Goal: Task Accomplishment & Management: Use online tool/utility

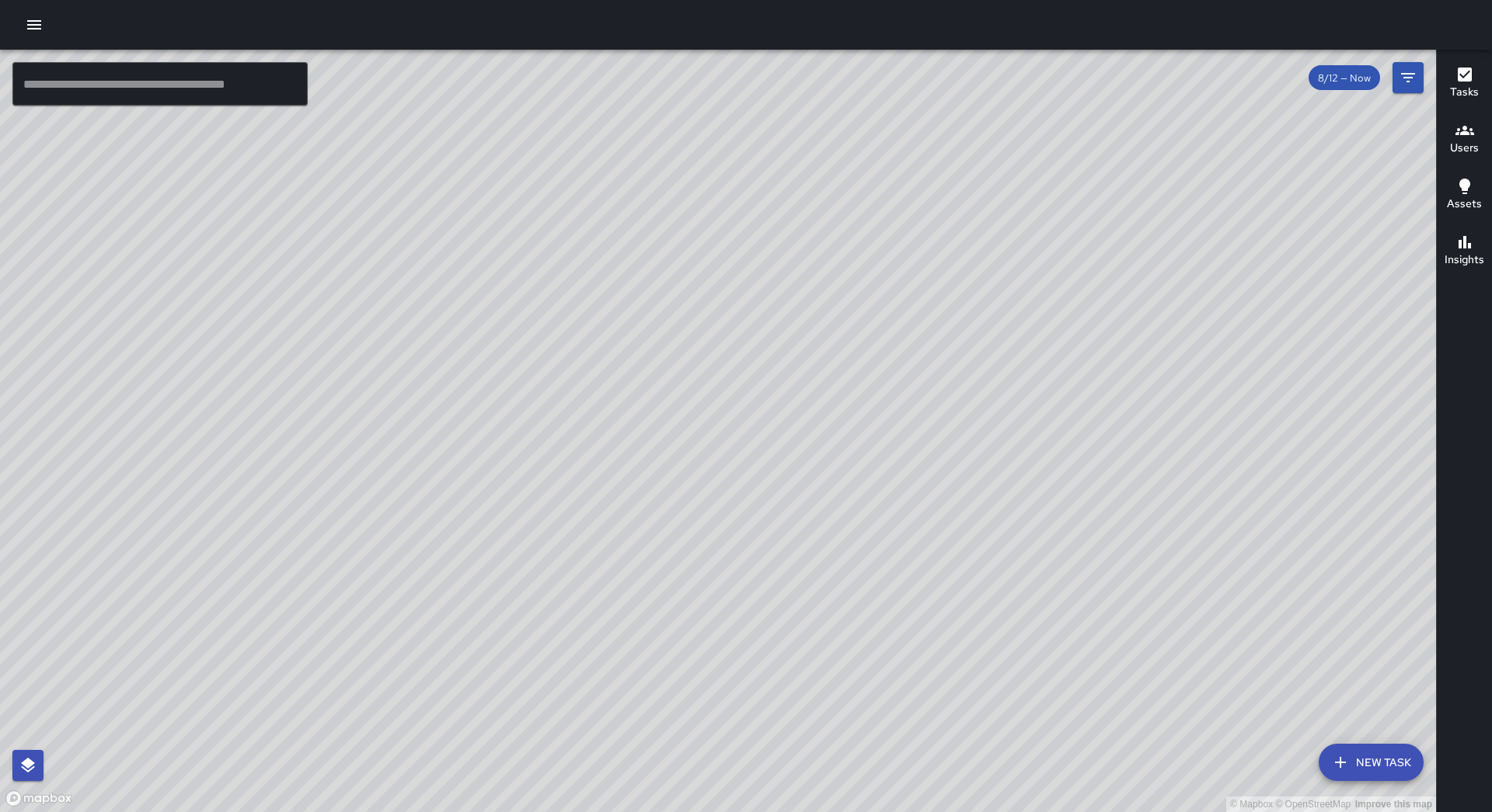
click at [37, 19] on icon "button" at bounding box center [34, 24] width 19 height 19
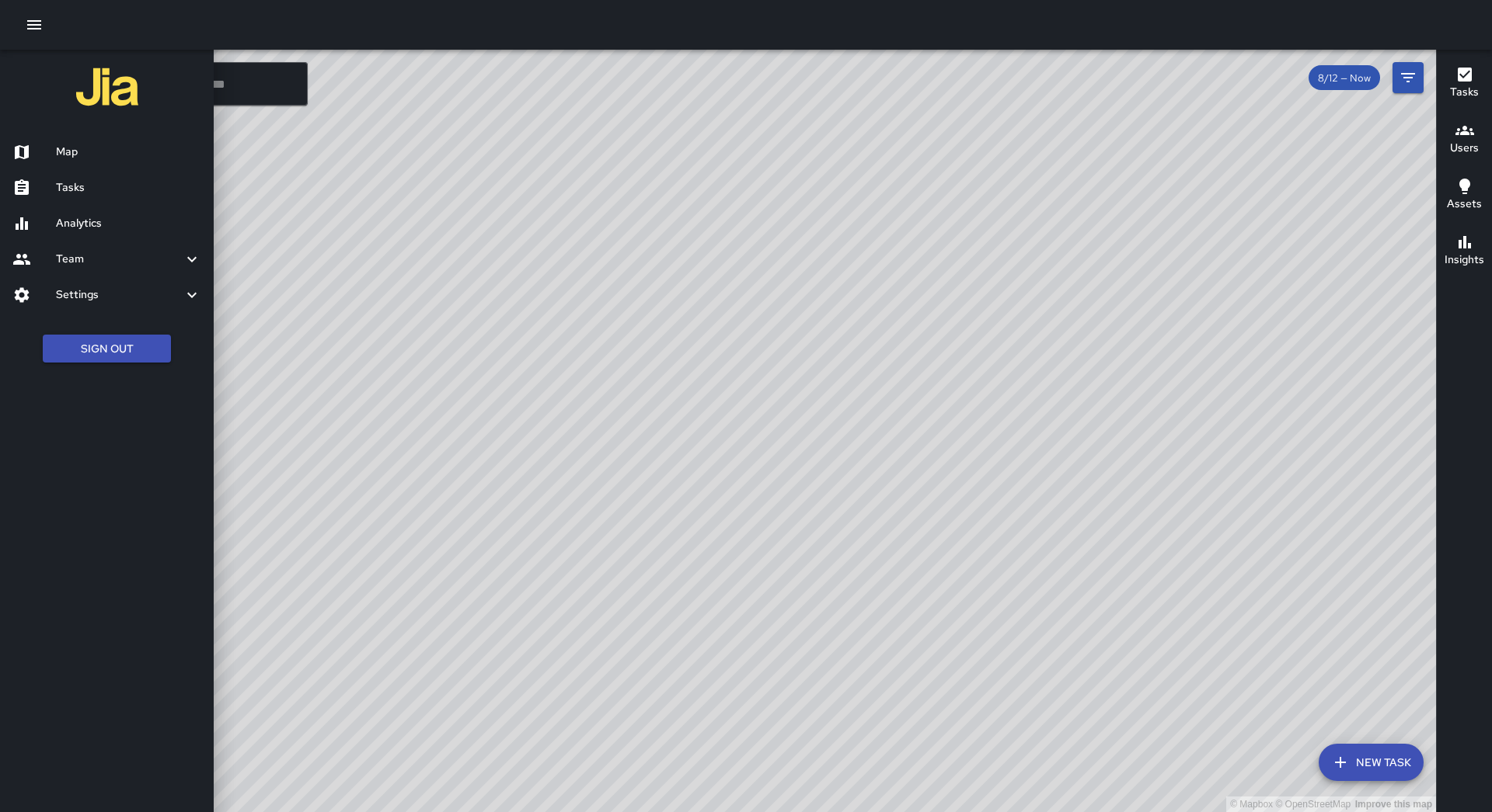
click at [86, 182] on h6 "Tasks" at bounding box center [128, 187] width 145 height 17
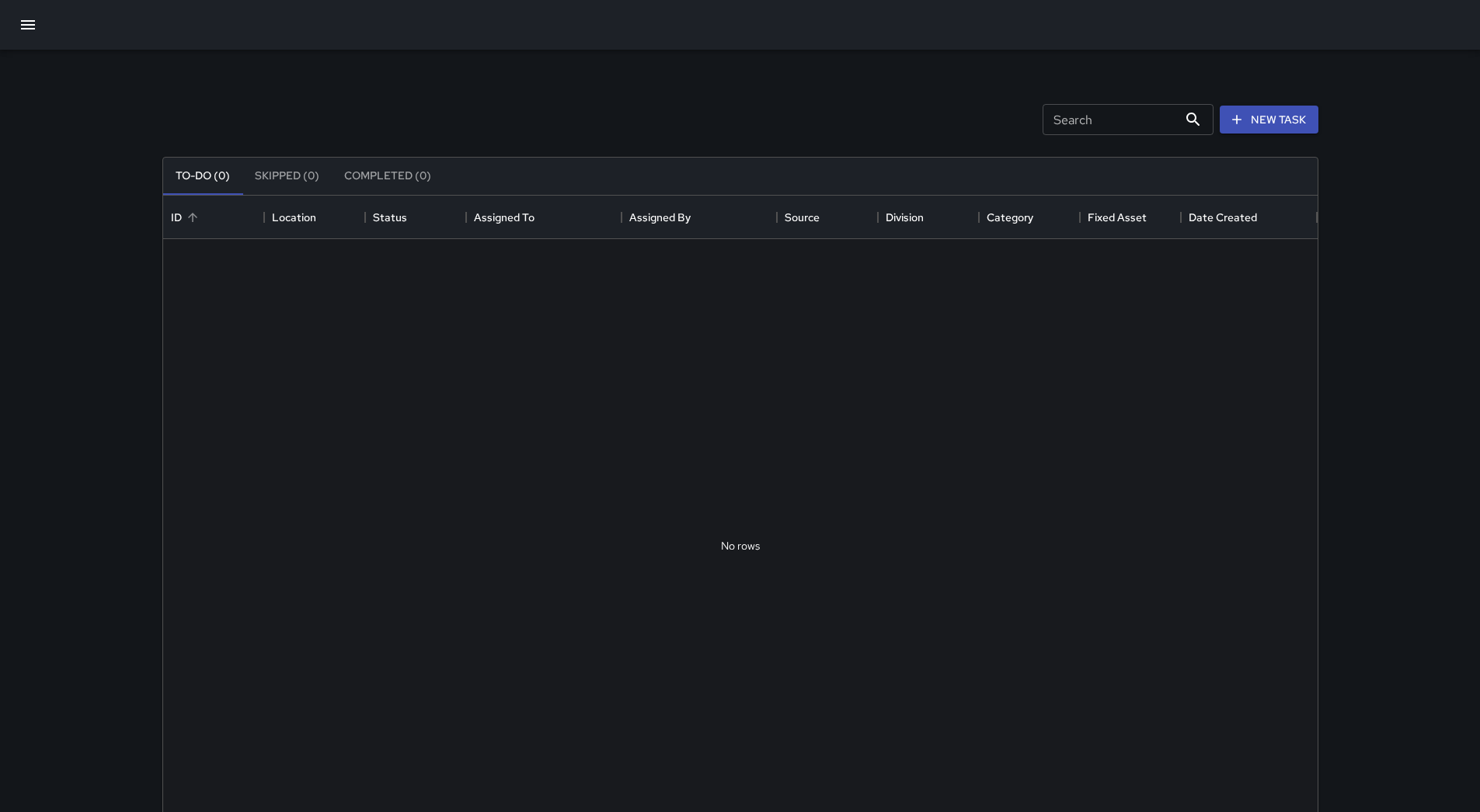
scroll to position [646, 1143]
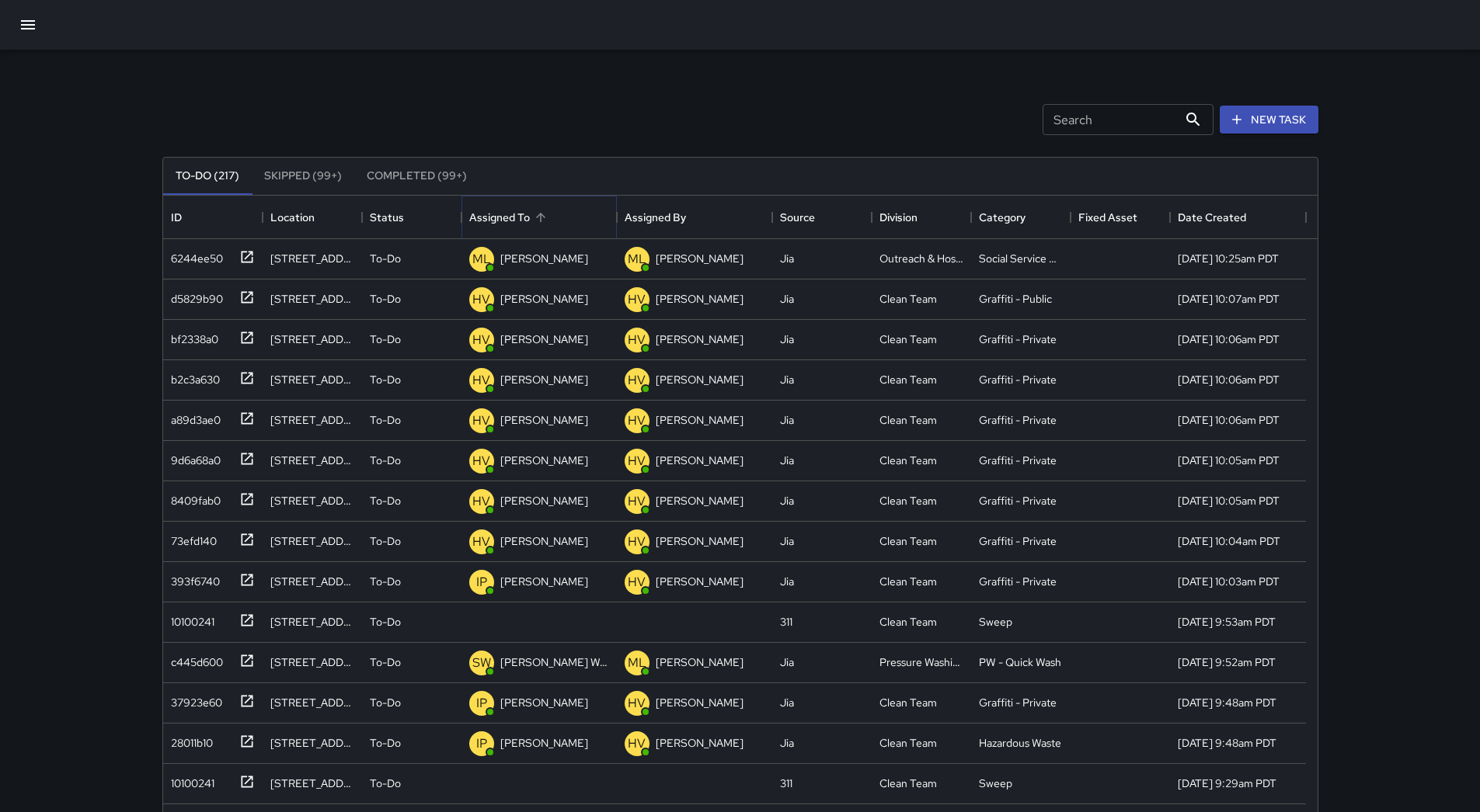
click at [547, 223] on icon "Sort" at bounding box center [540, 217] width 14 height 14
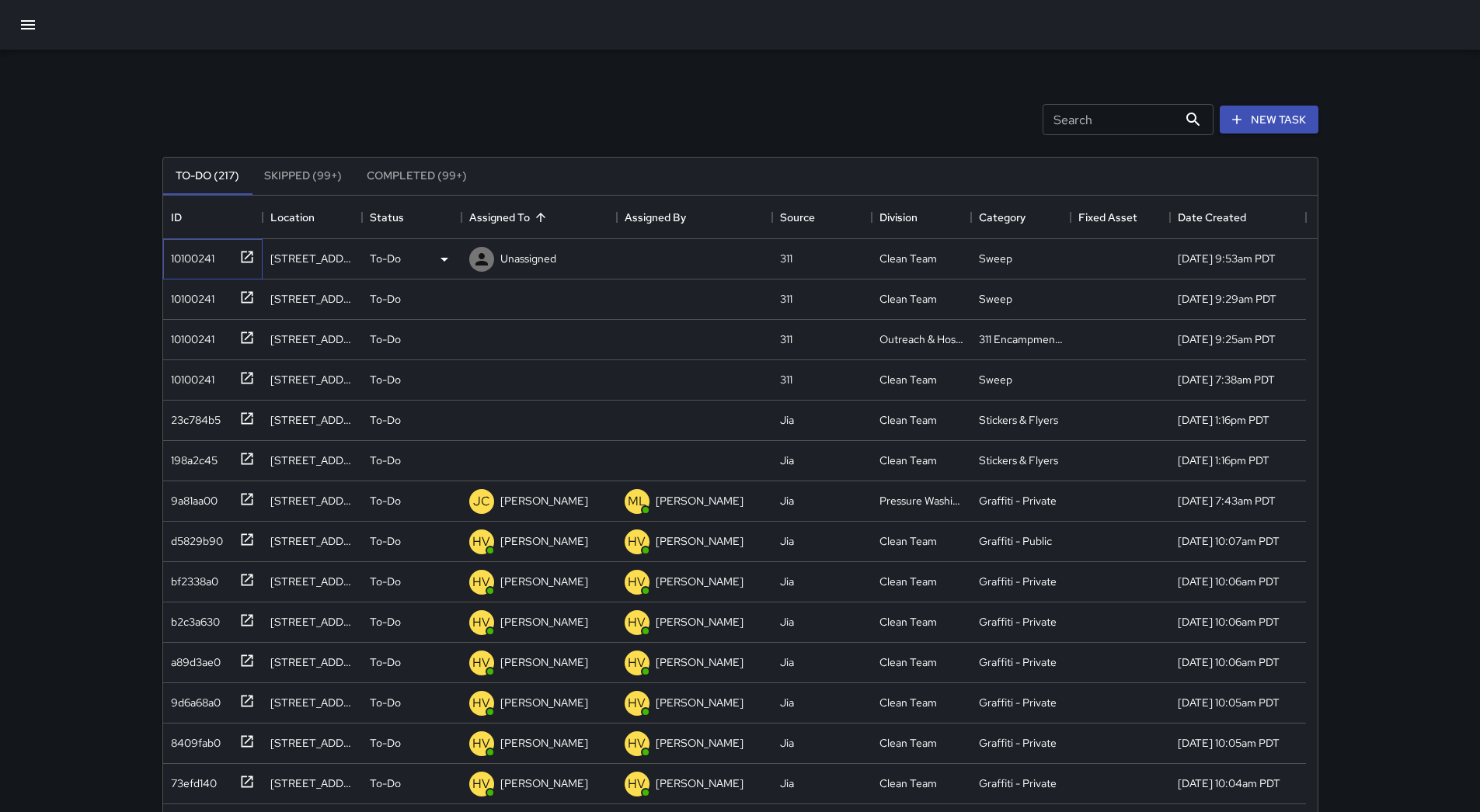
click at [183, 246] on div "10100241" at bounding box center [189, 255] width 49 height 22
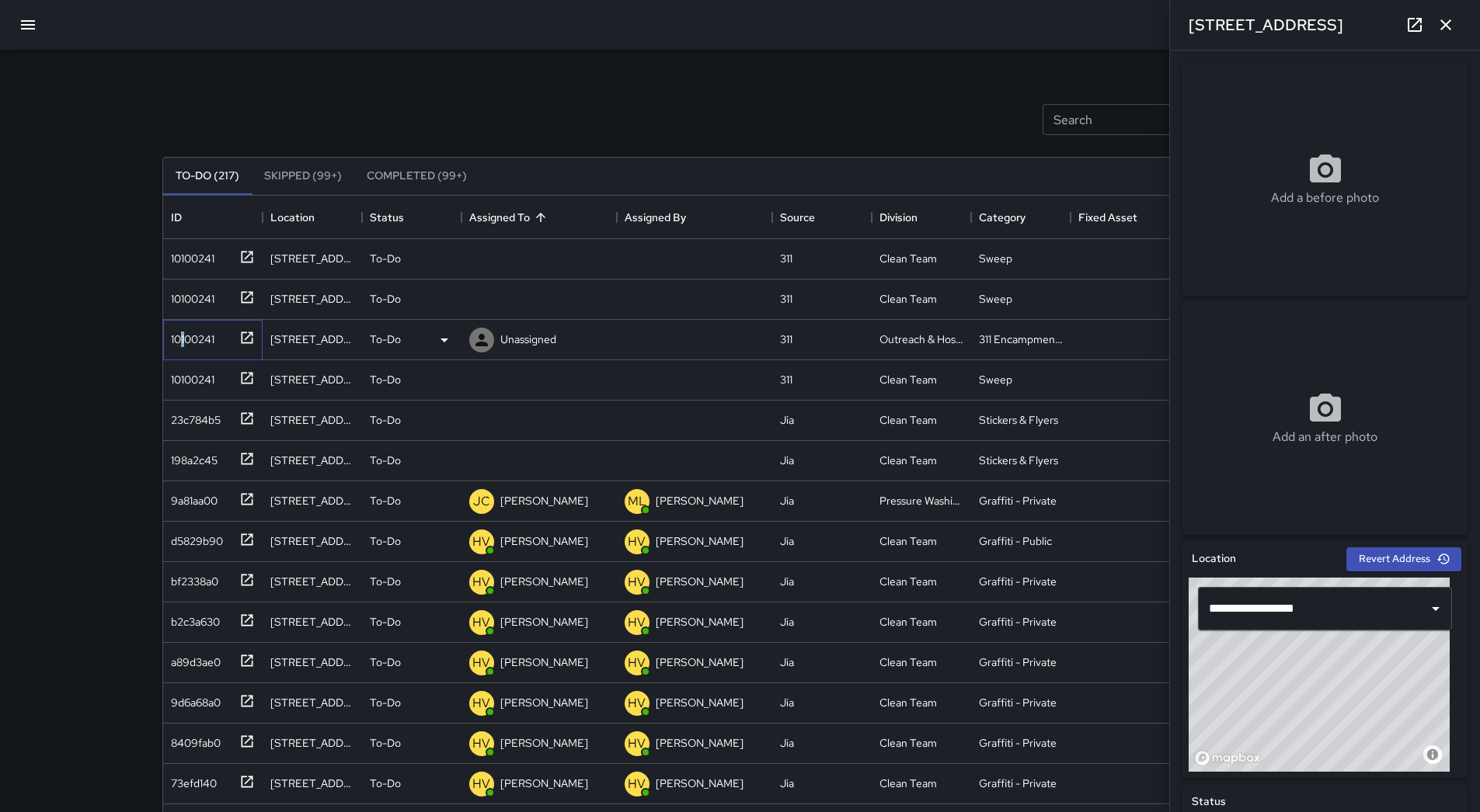
click at [183, 331] on div "10100241" at bounding box center [189, 336] width 49 height 22
type input "**********"
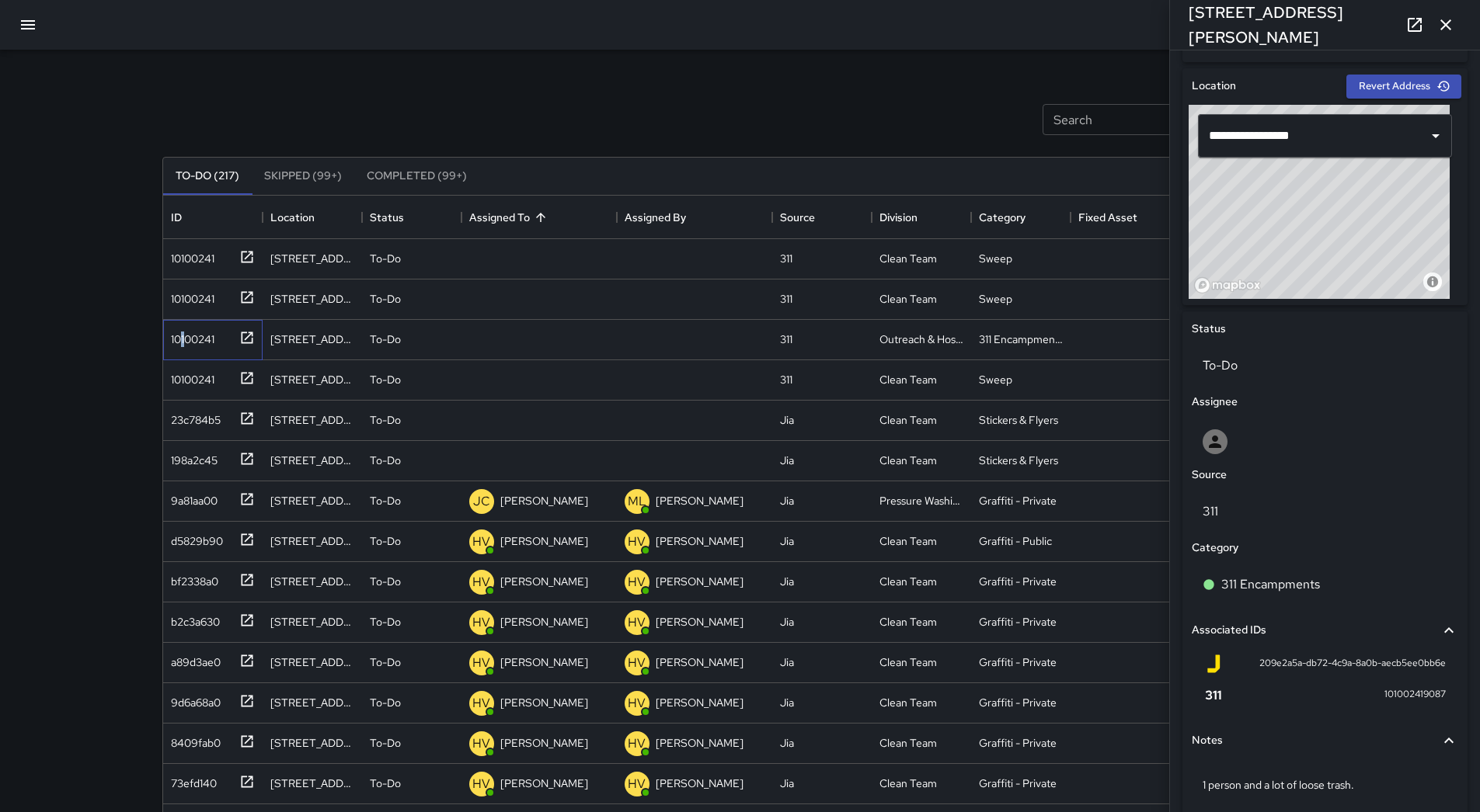
scroll to position [379, 0]
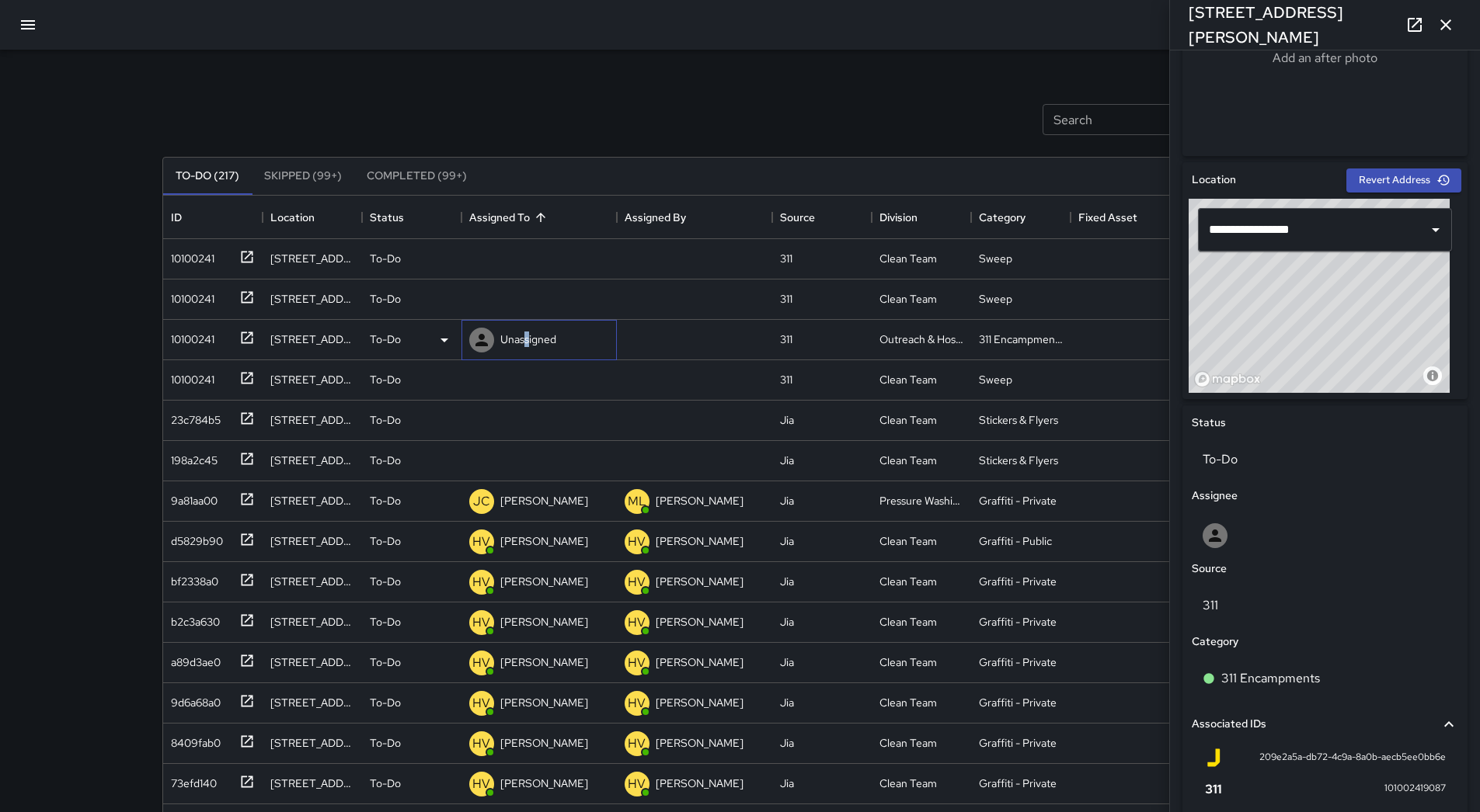
click at [528, 339] on p "Unassigned" at bounding box center [528, 339] width 56 height 15
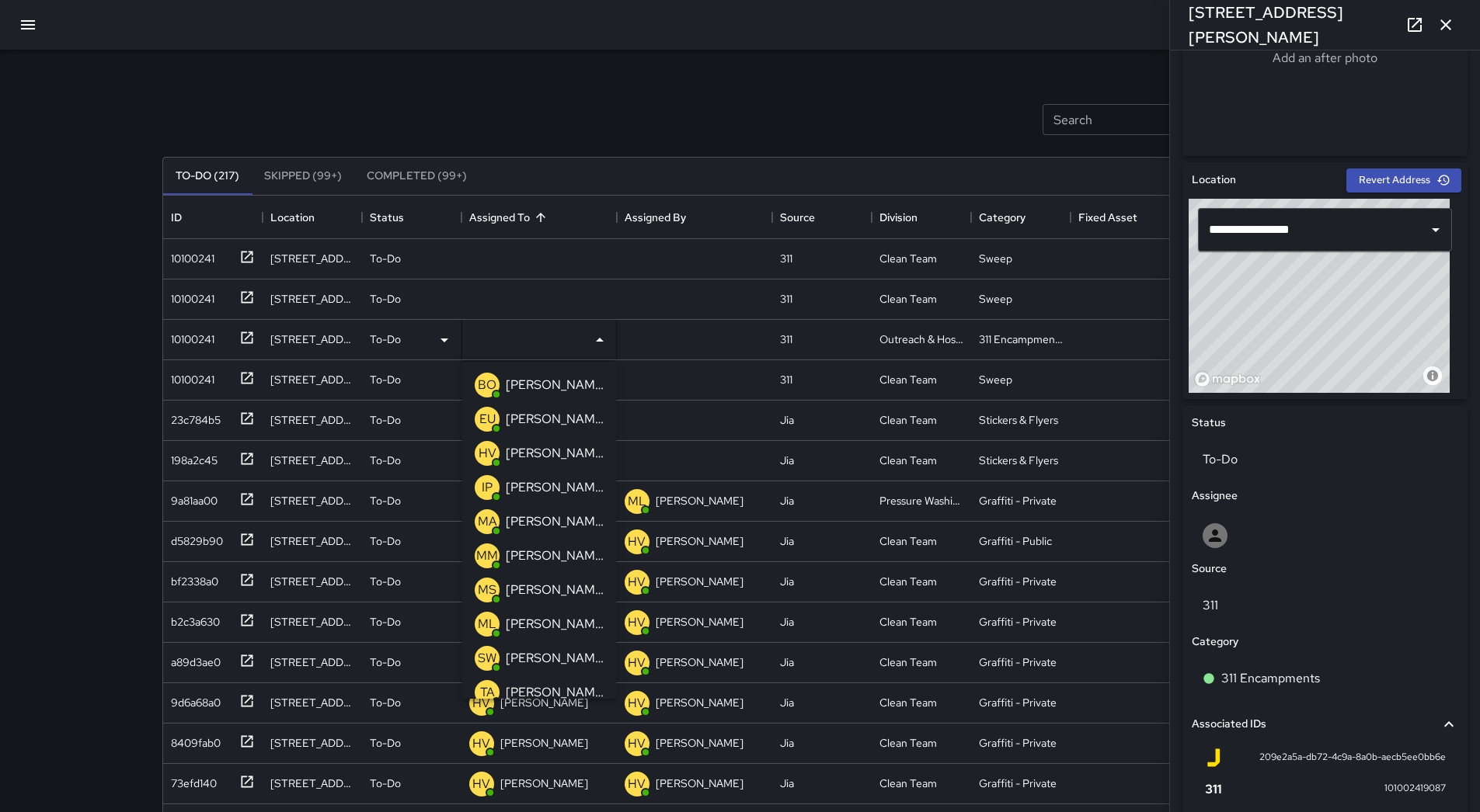
click at [572, 620] on p "[PERSON_NAME]" at bounding box center [554, 624] width 98 height 19
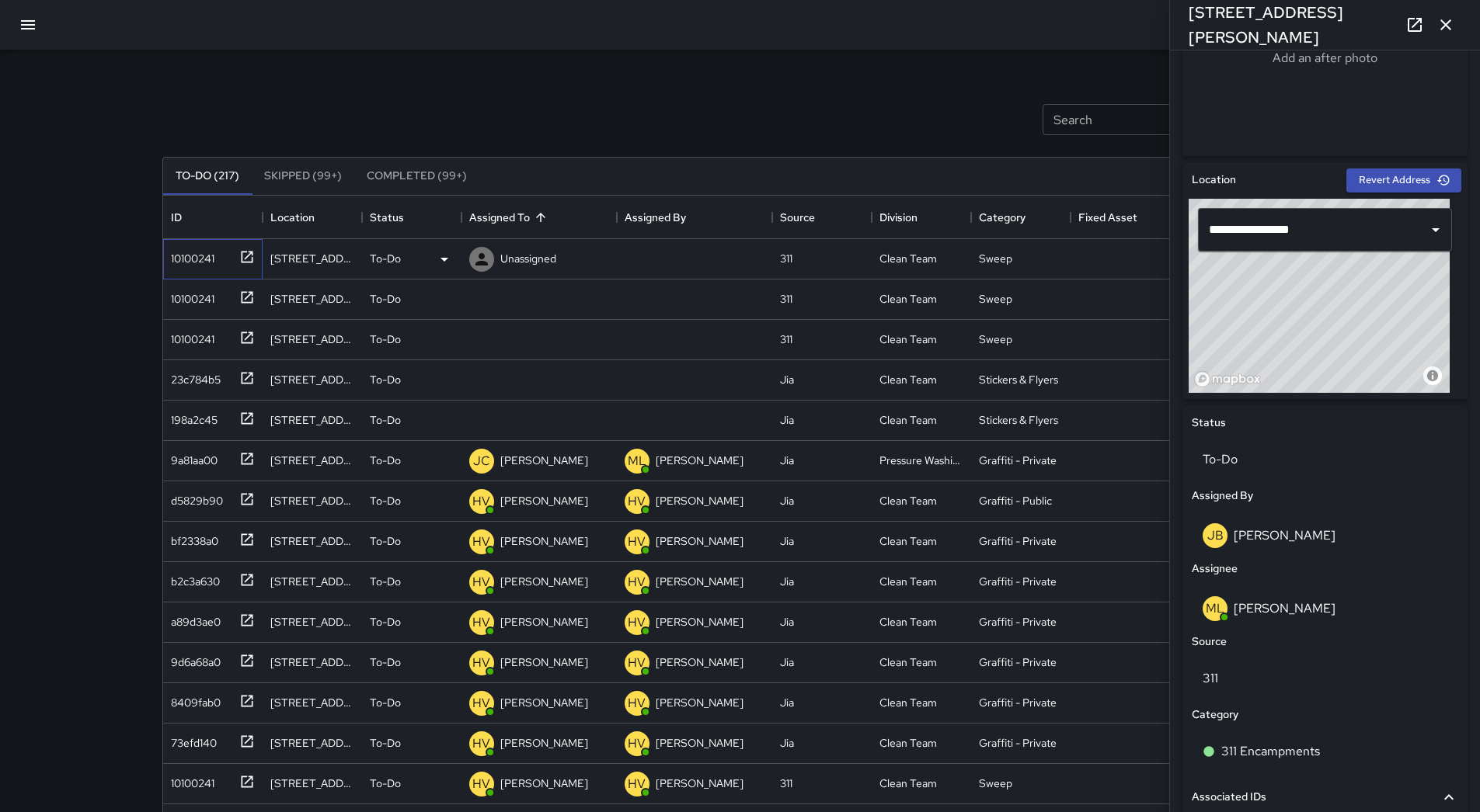
click at [186, 250] on div "10100241" at bounding box center [189, 255] width 49 height 22
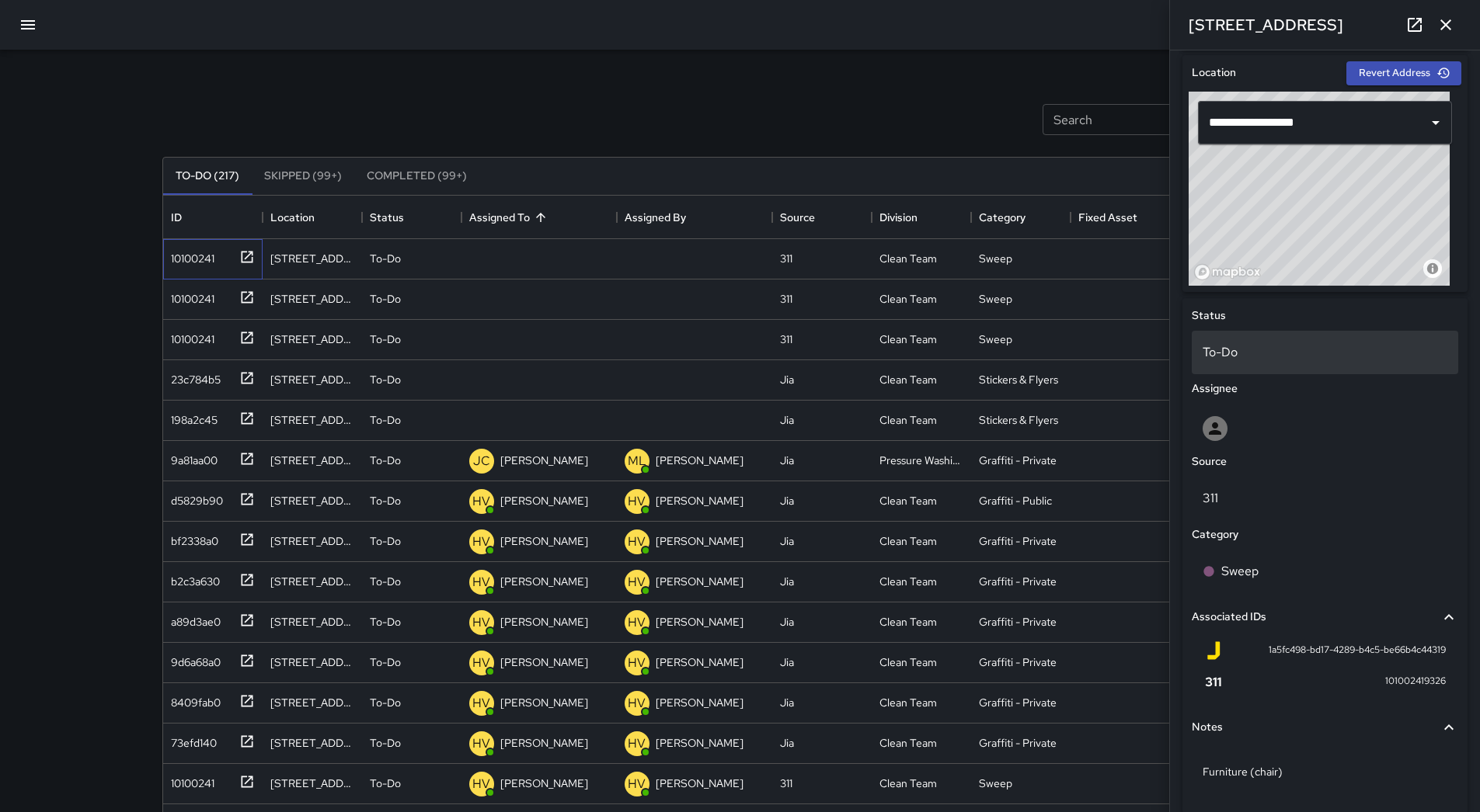
scroll to position [534, 0]
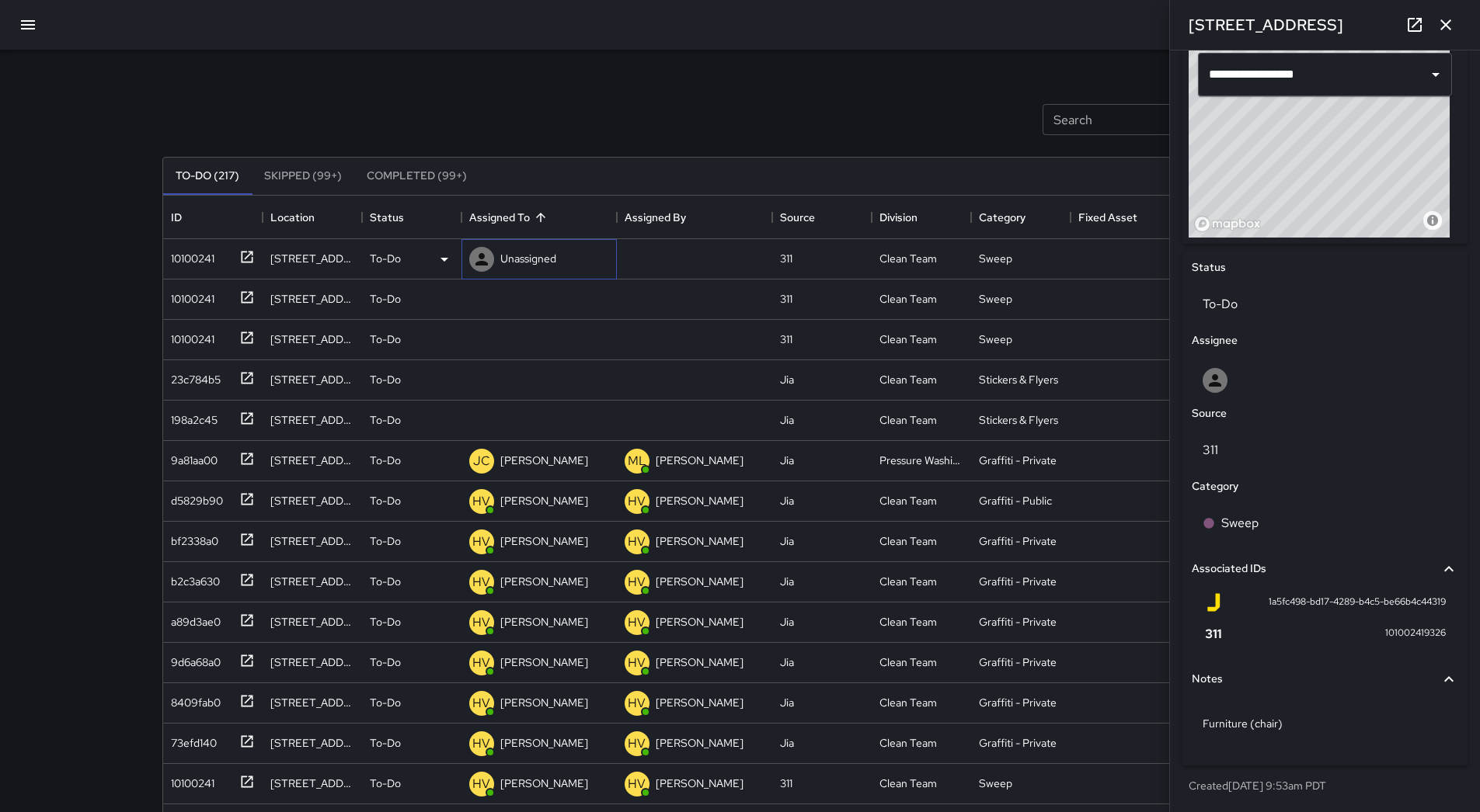
click at [530, 262] on p "Unassigned" at bounding box center [528, 259] width 56 height 15
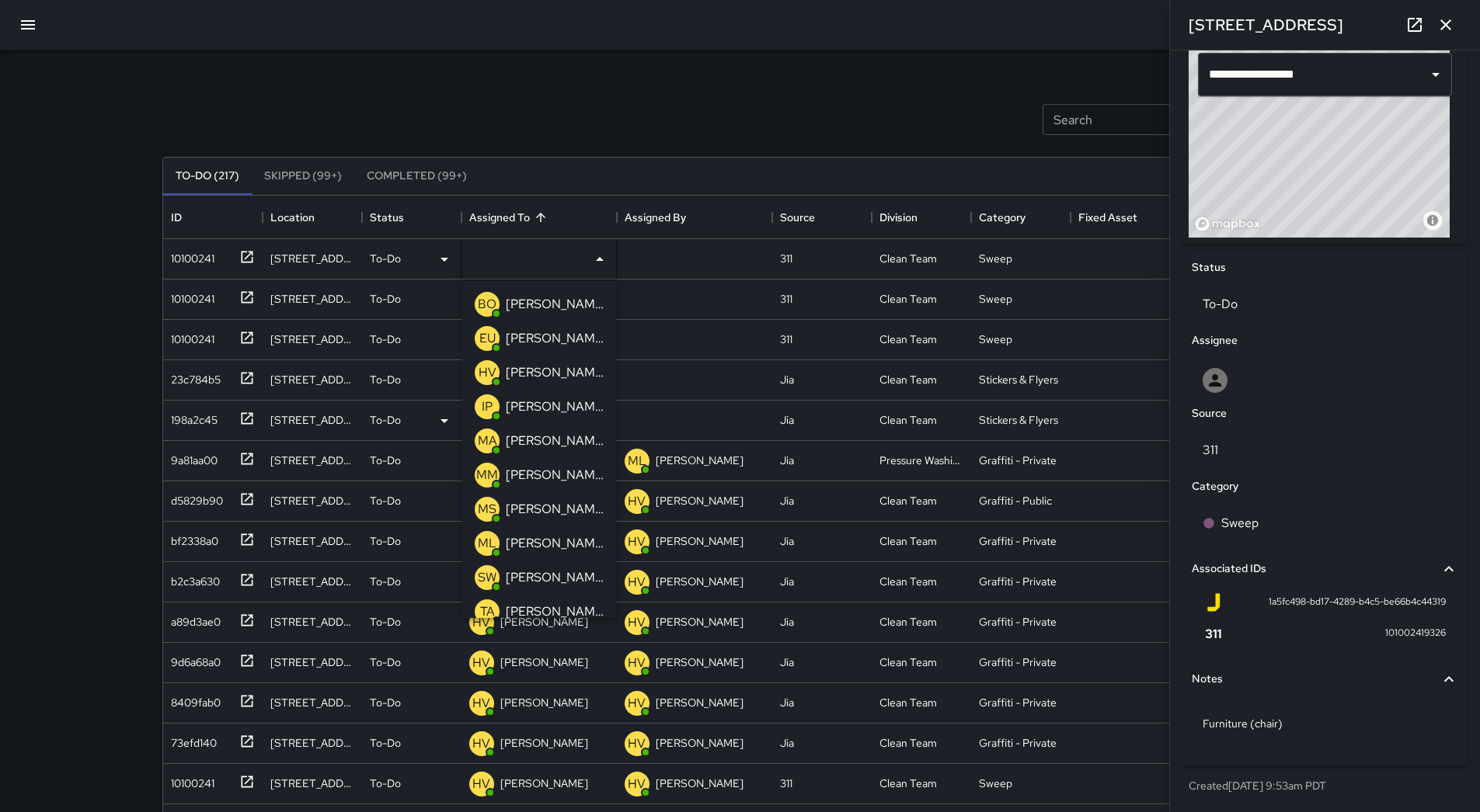
drag, startPoint x: 560, startPoint y: 411, endPoint x: 511, endPoint y: 399, distance: 50.4
click at [561, 411] on p "[PERSON_NAME]" at bounding box center [554, 407] width 98 height 19
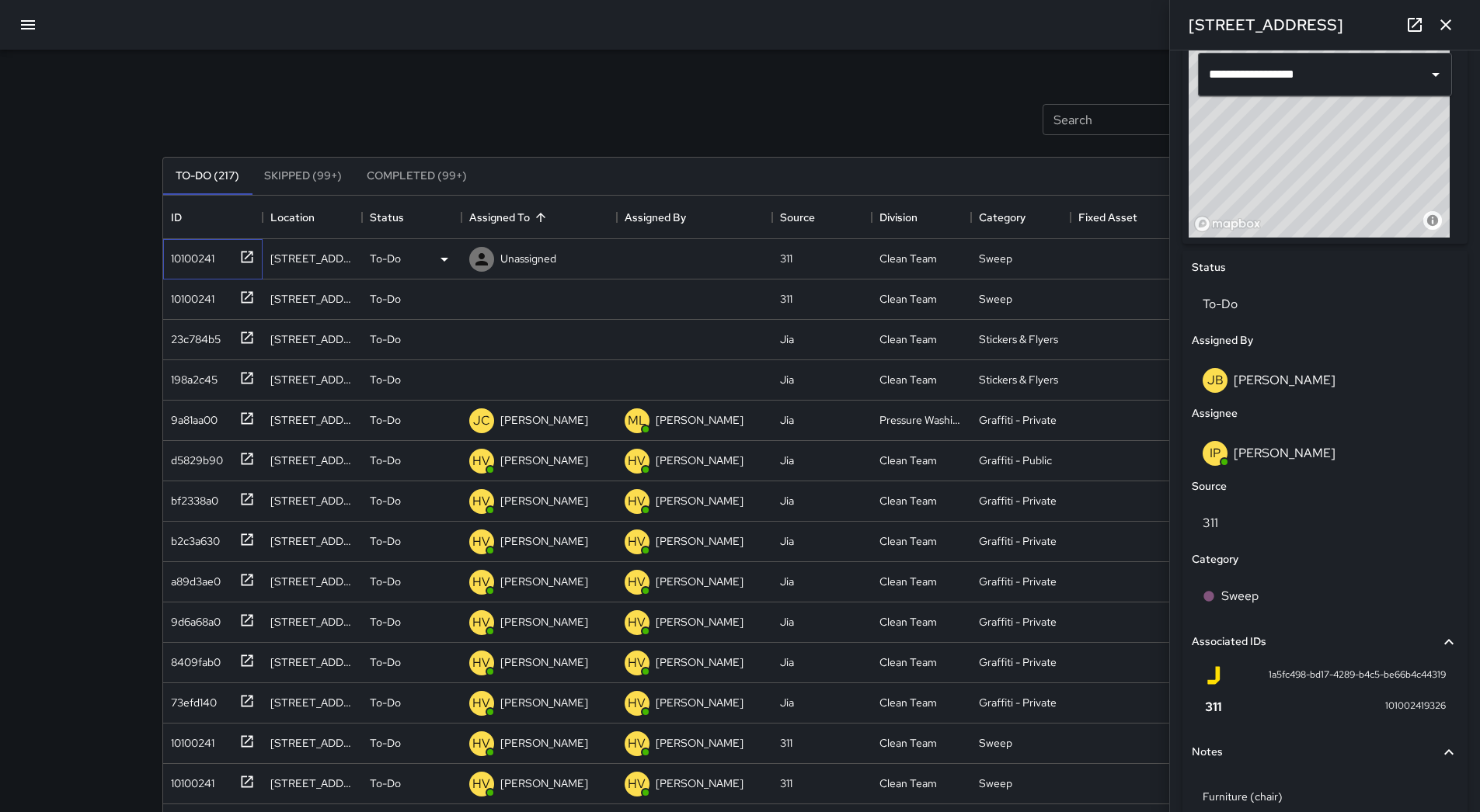
click at [216, 258] on div "10100241" at bounding box center [209, 256] width 90 height 26
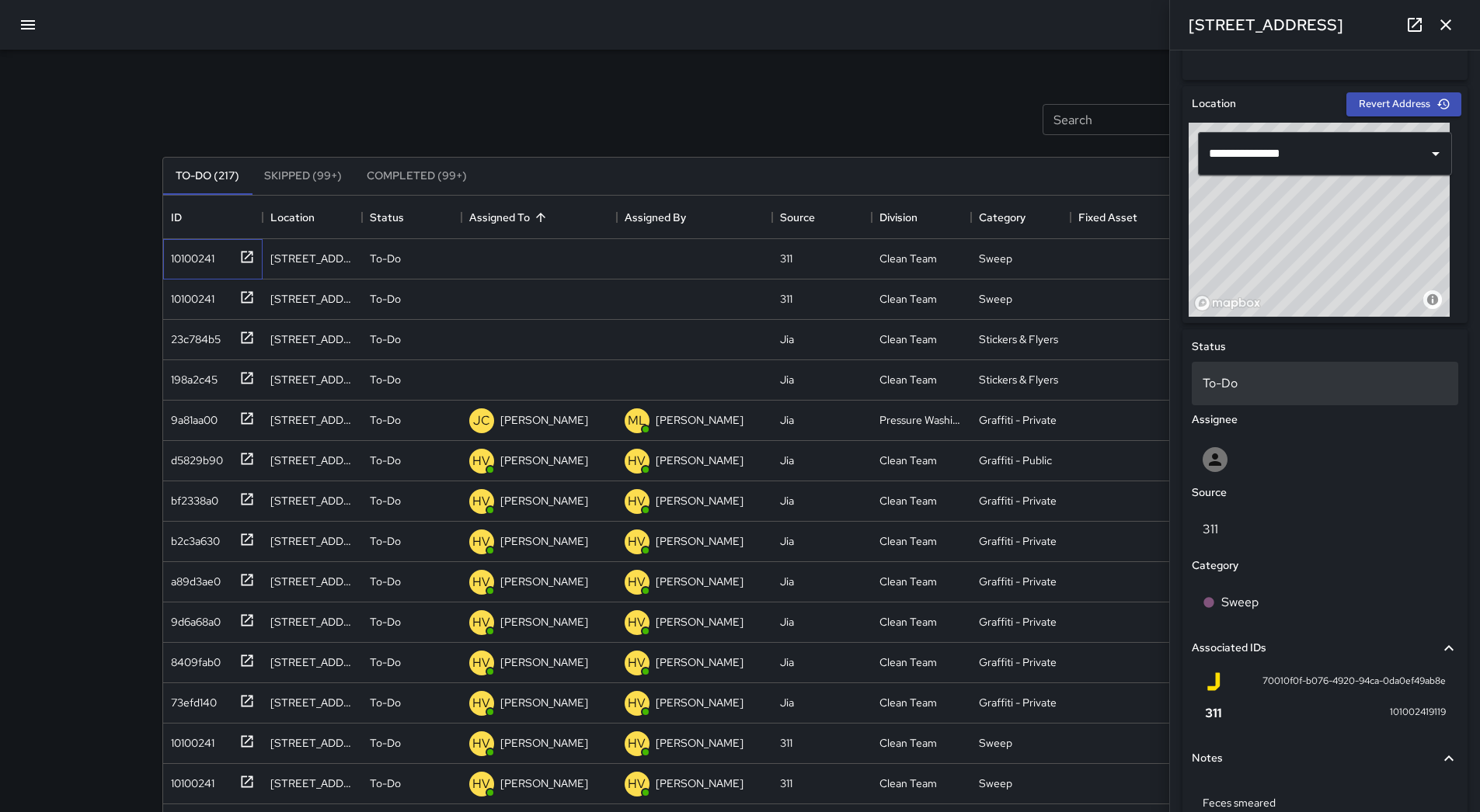
scroll to position [301, 0]
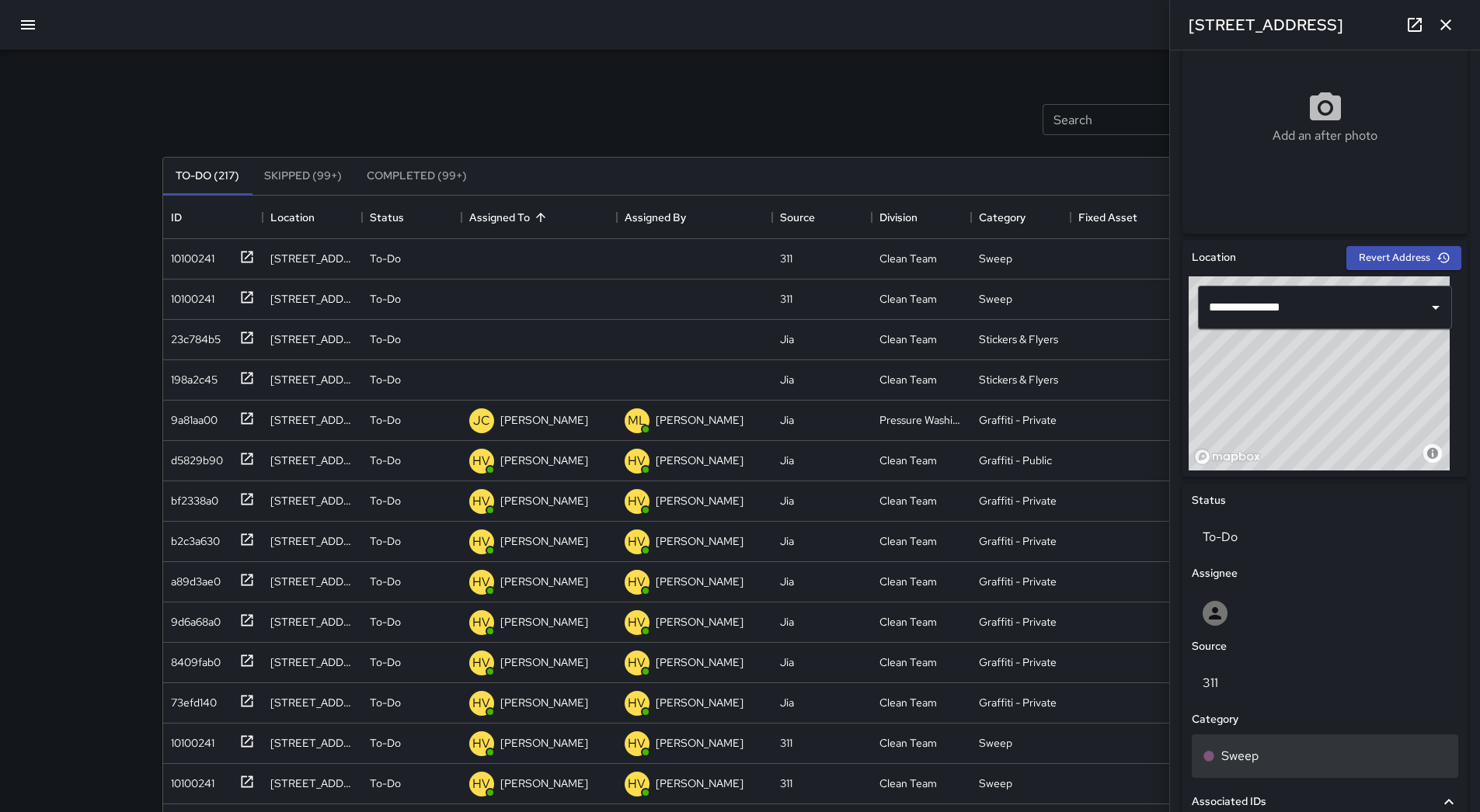
click at [1298, 745] on div "Sweep" at bounding box center [1324, 757] width 267 height 44
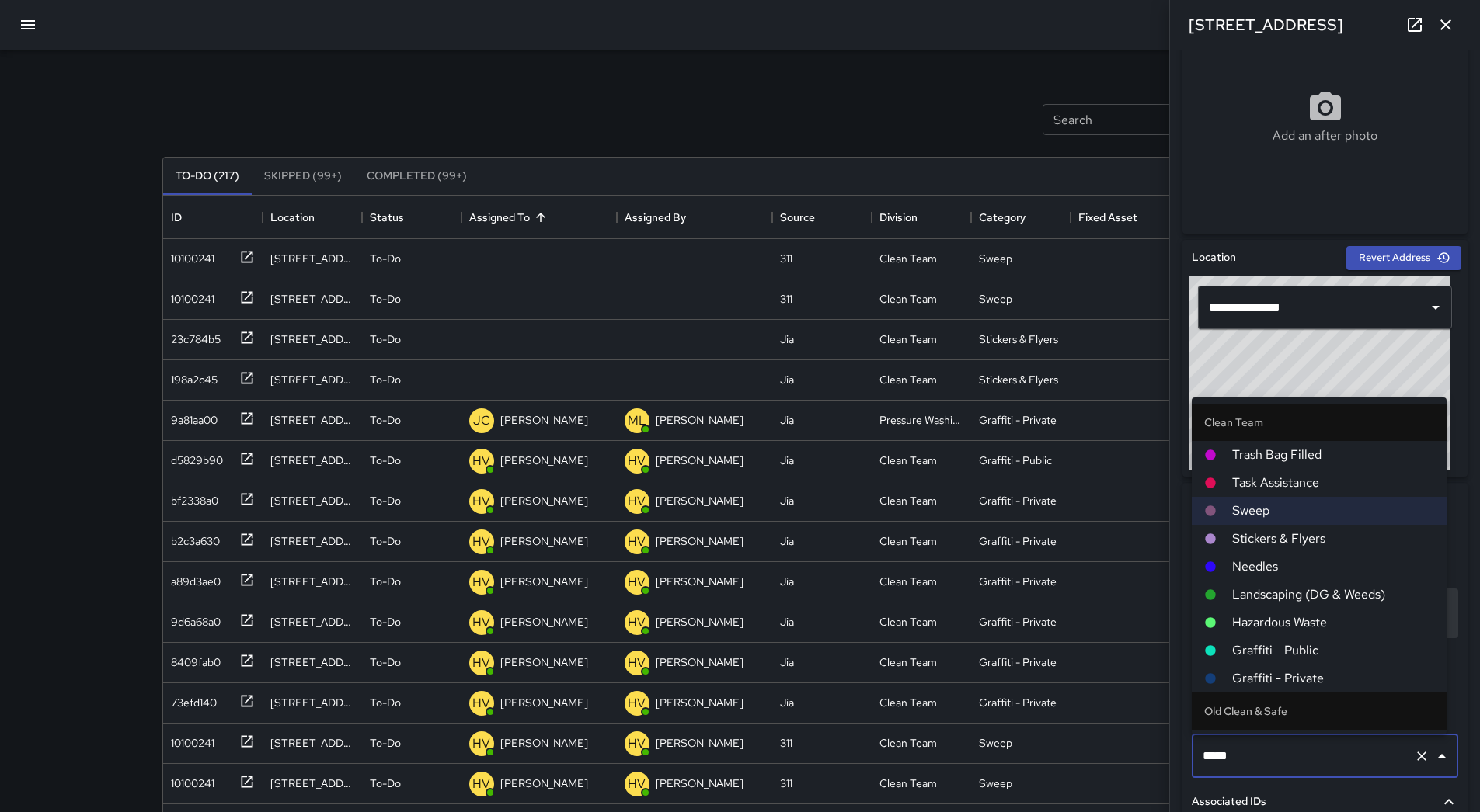
click at [1292, 618] on span "Hazardous Waste" at bounding box center [1332, 622] width 202 height 19
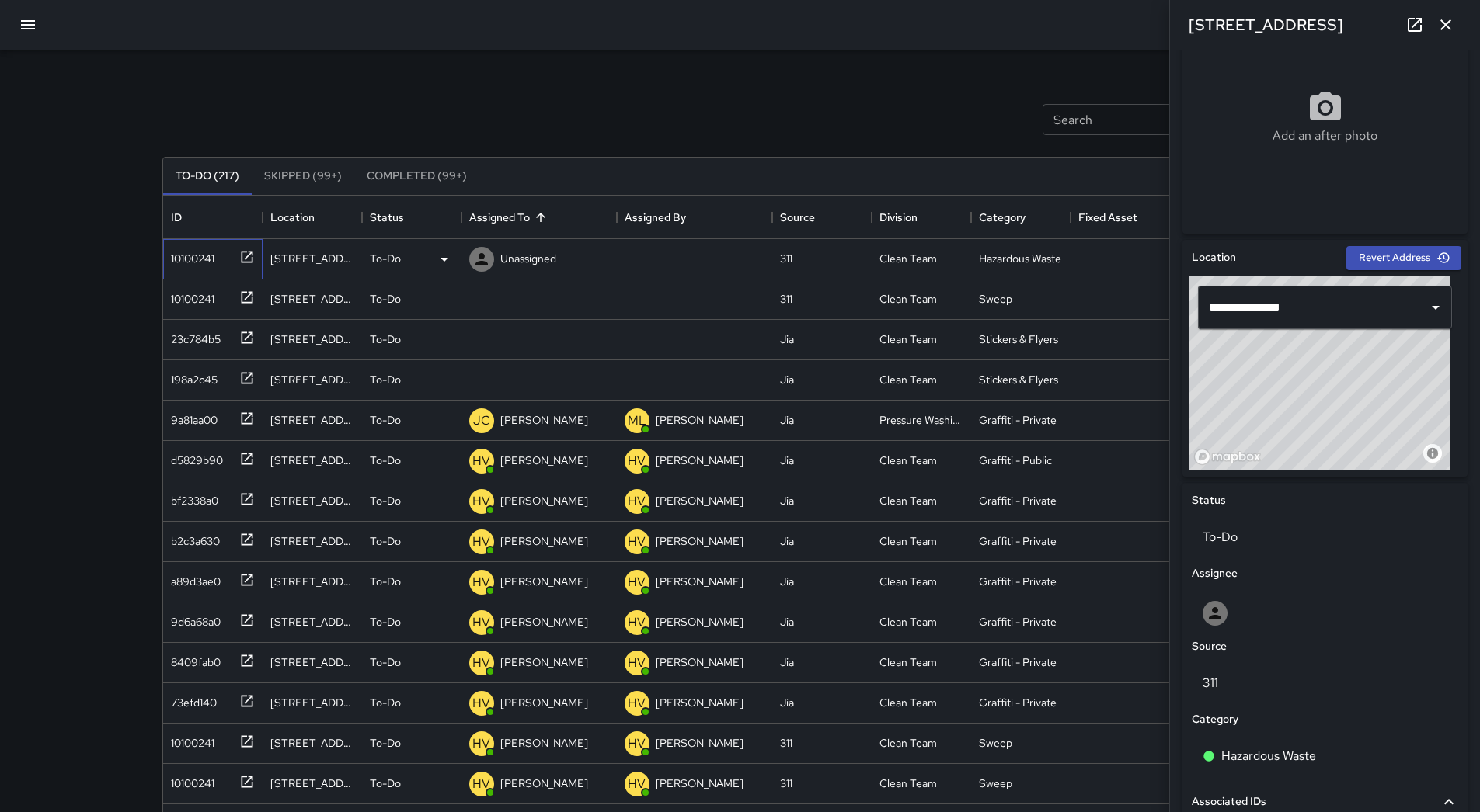
click at [199, 258] on div "10100241" at bounding box center [189, 255] width 49 height 22
click at [507, 254] on p "Unassigned" at bounding box center [528, 259] width 56 height 15
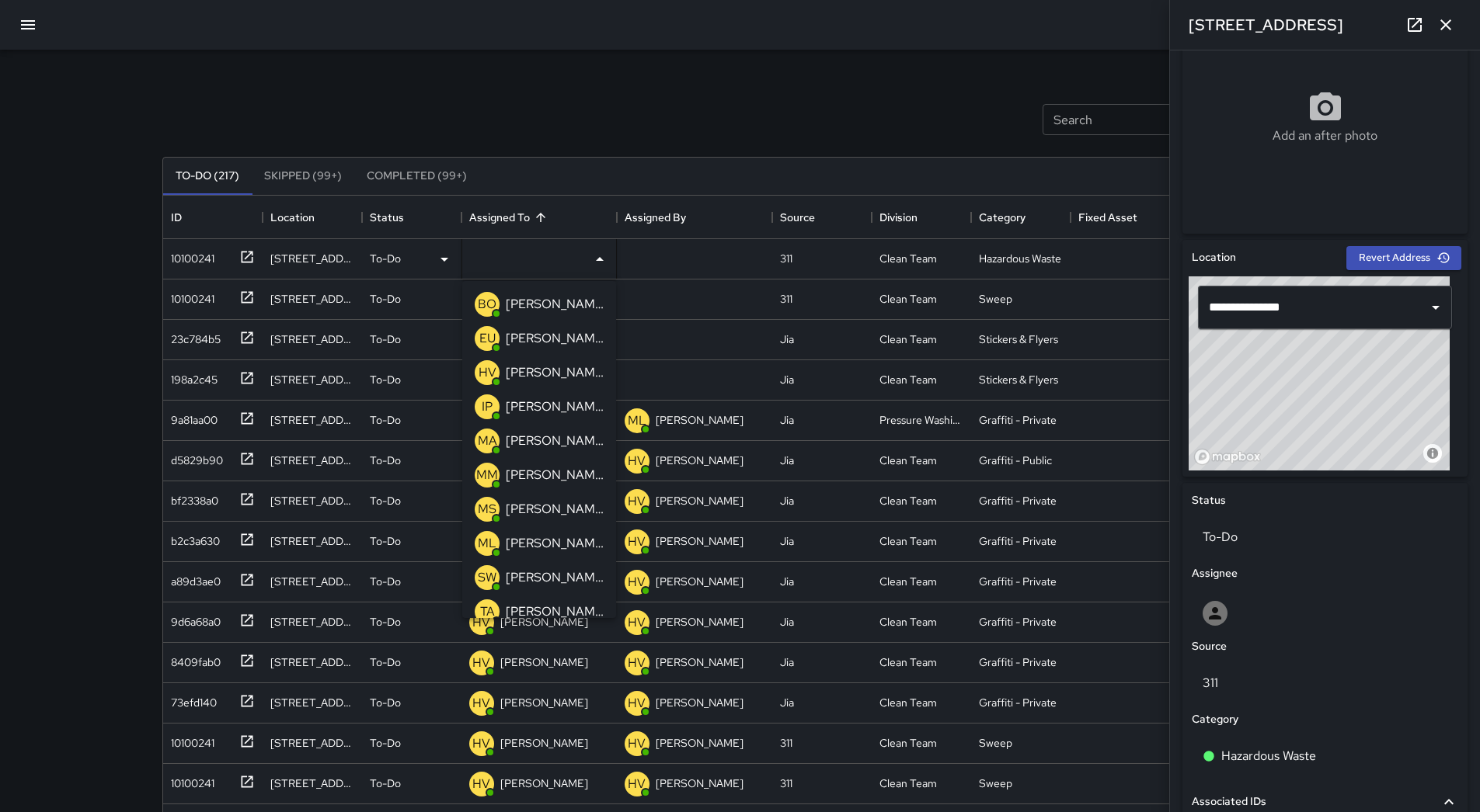
click at [554, 307] on p "[PERSON_NAME] Overall" at bounding box center [554, 304] width 98 height 19
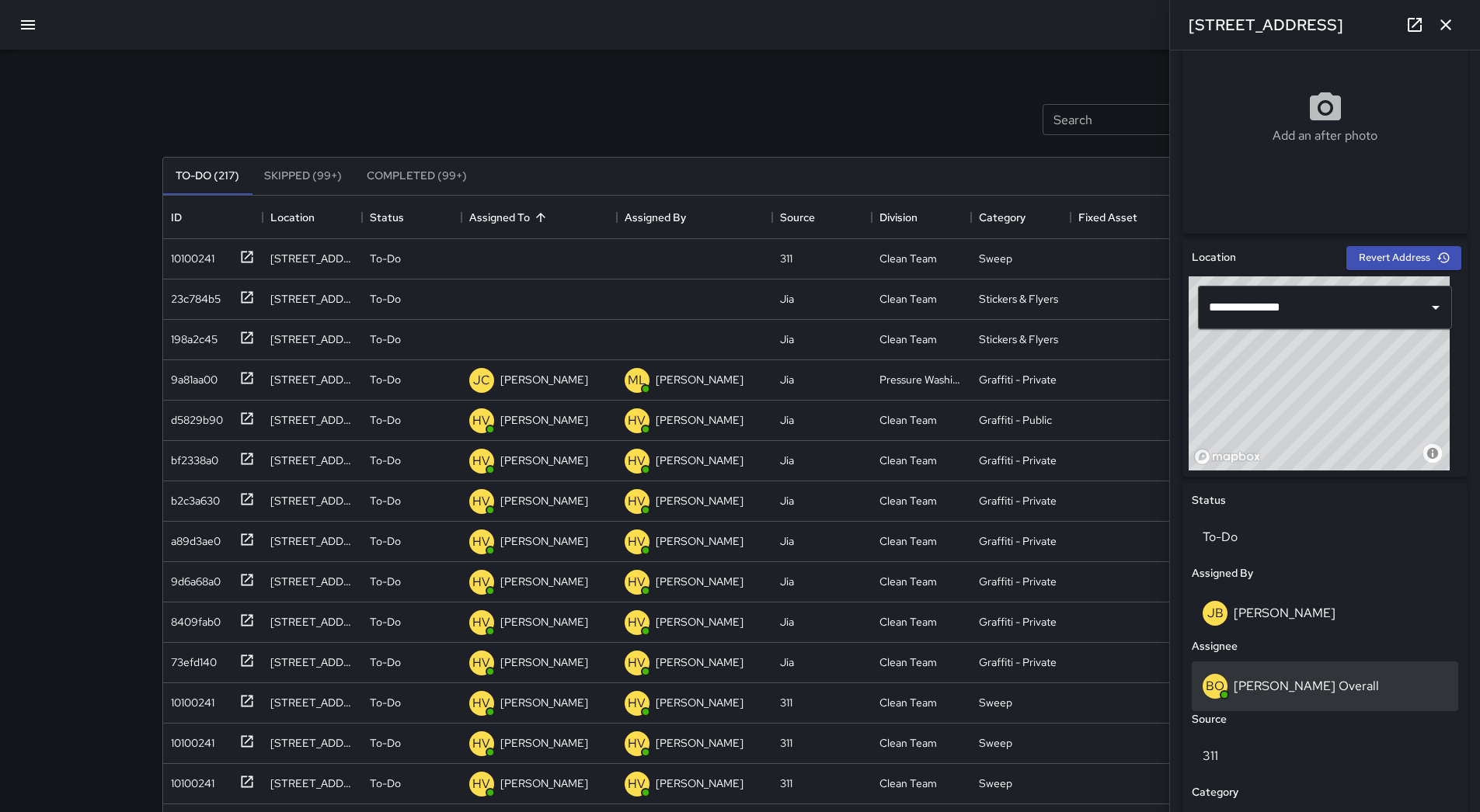
click at [1279, 683] on p "[PERSON_NAME] Overall" at bounding box center [1306, 686] width 145 height 16
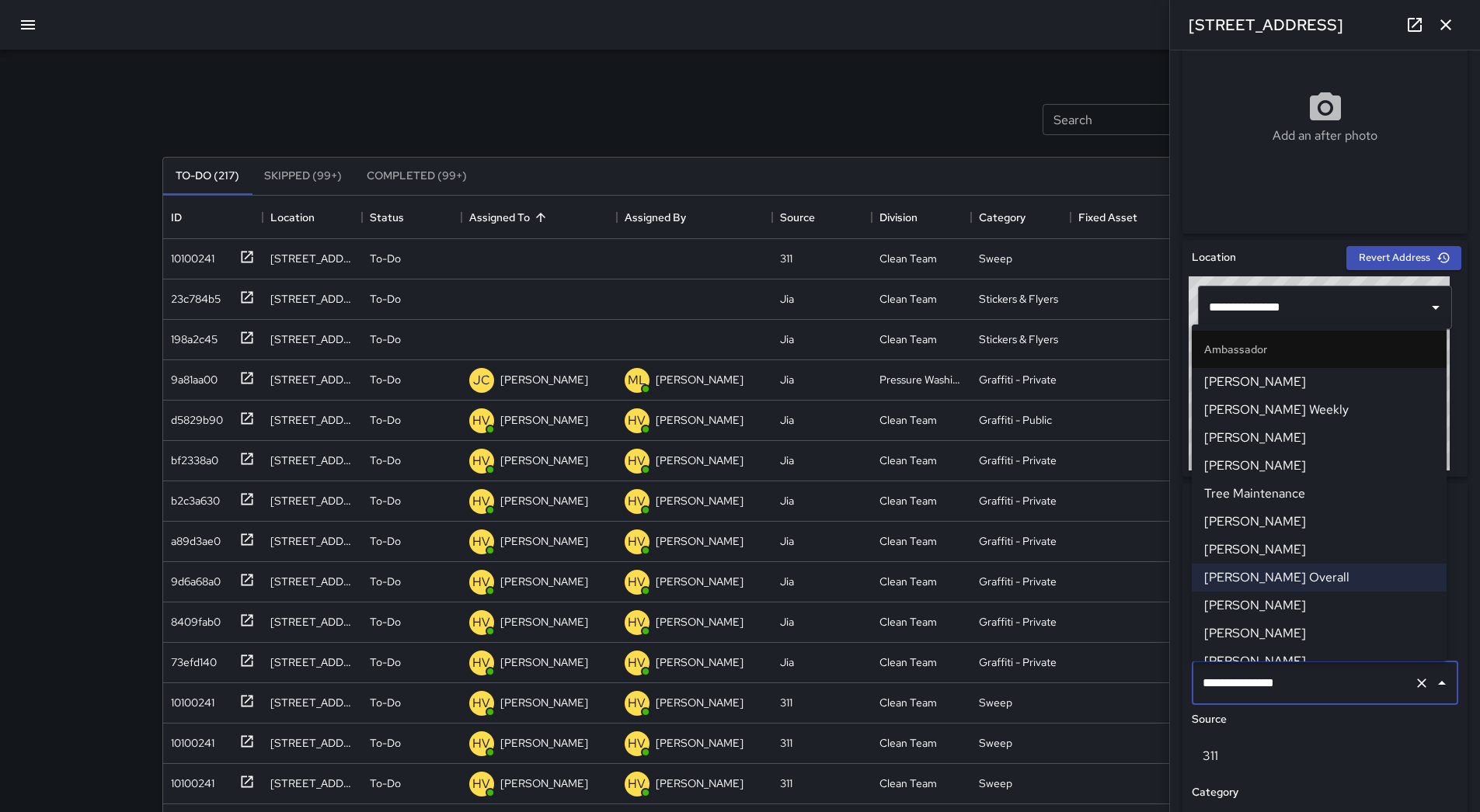
click at [1316, 609] on span "[PERSON_NAME]" at bounding box center [1319, 605] width 230 height 19
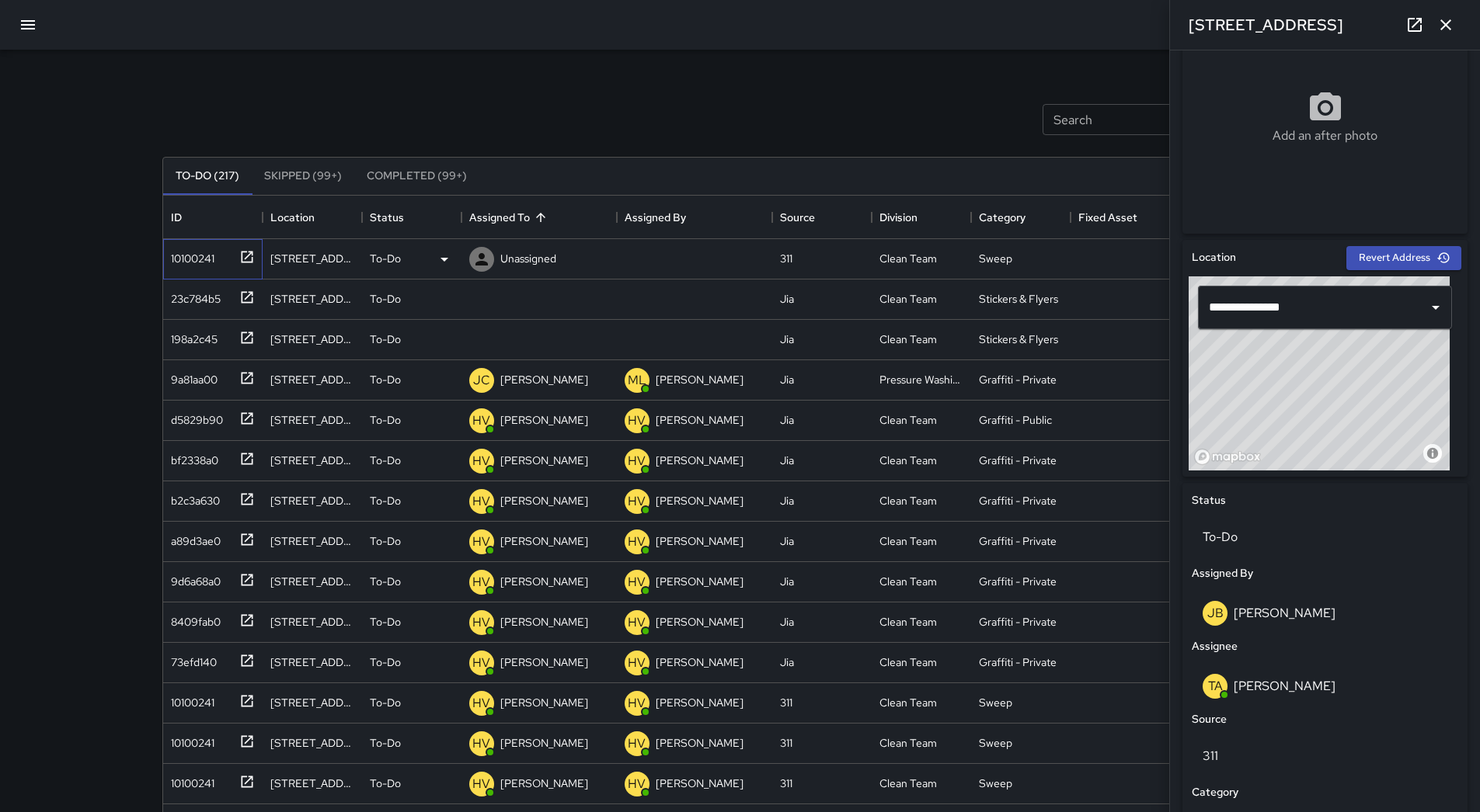
click at [217, 263] on div "10100241" at bounding box center [209, 256] width 90 height 26
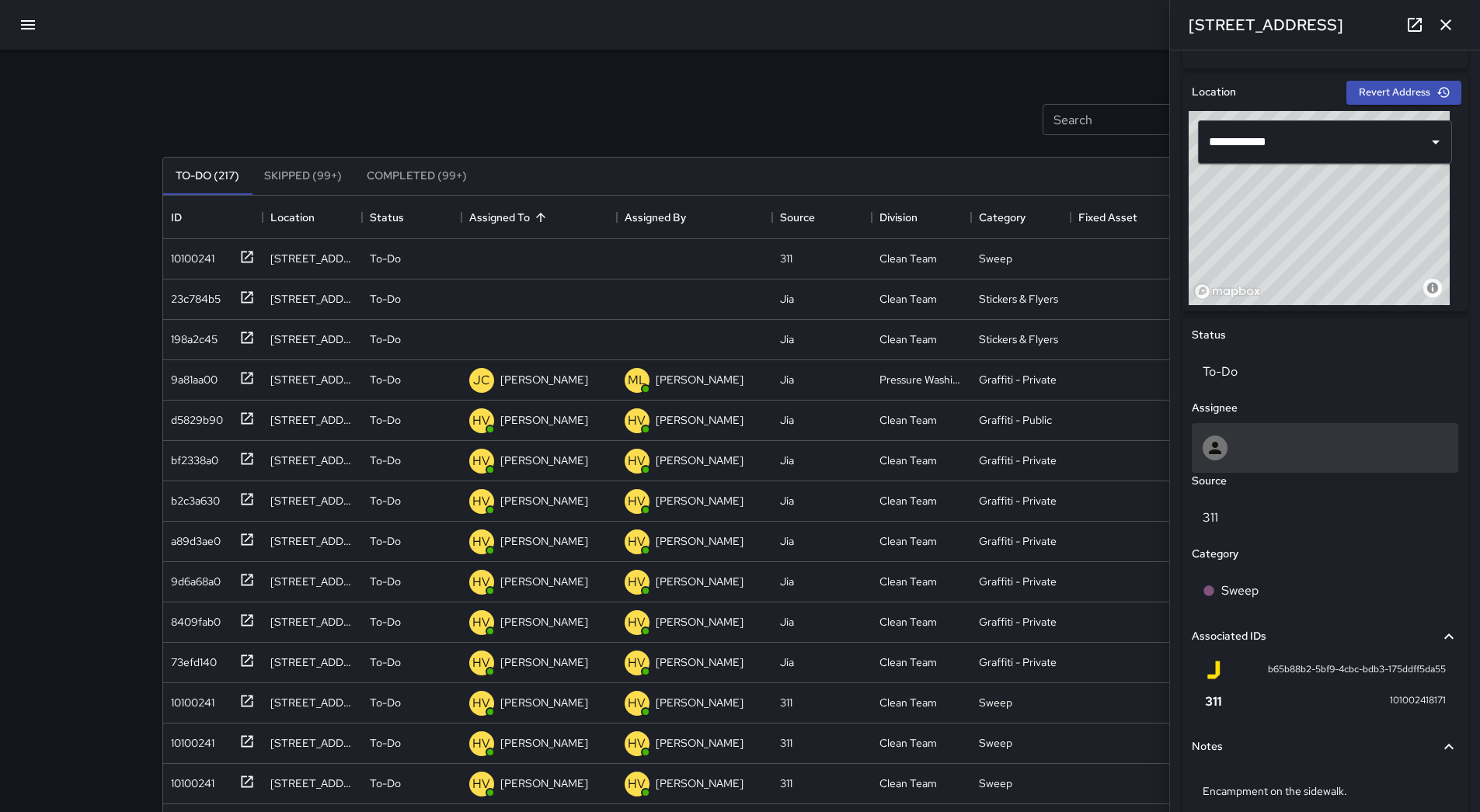
scroll to position [534, 0]
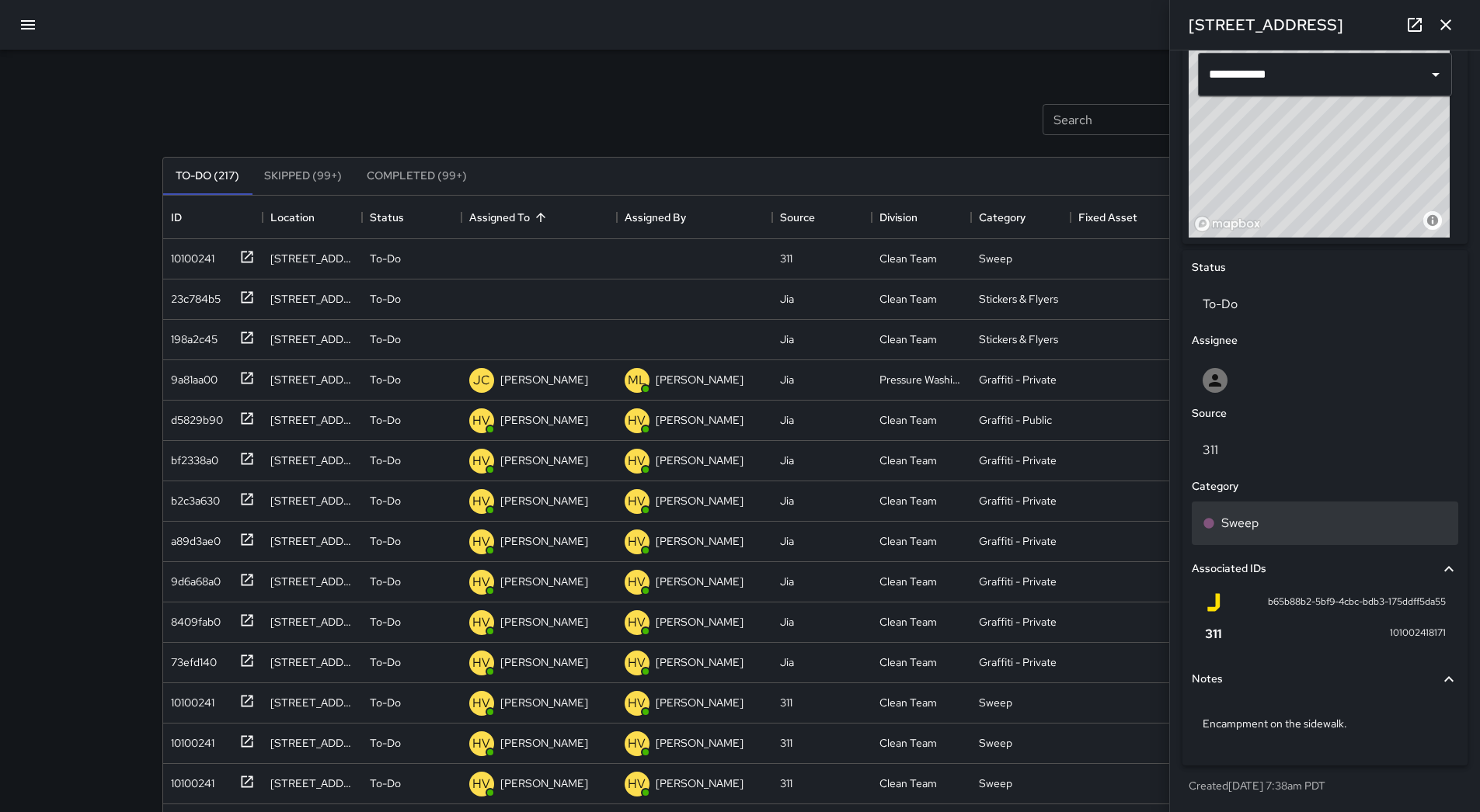
click at [1303, 521] on div "Sweep" at bounding box center [1324, 523] width 245 height 19
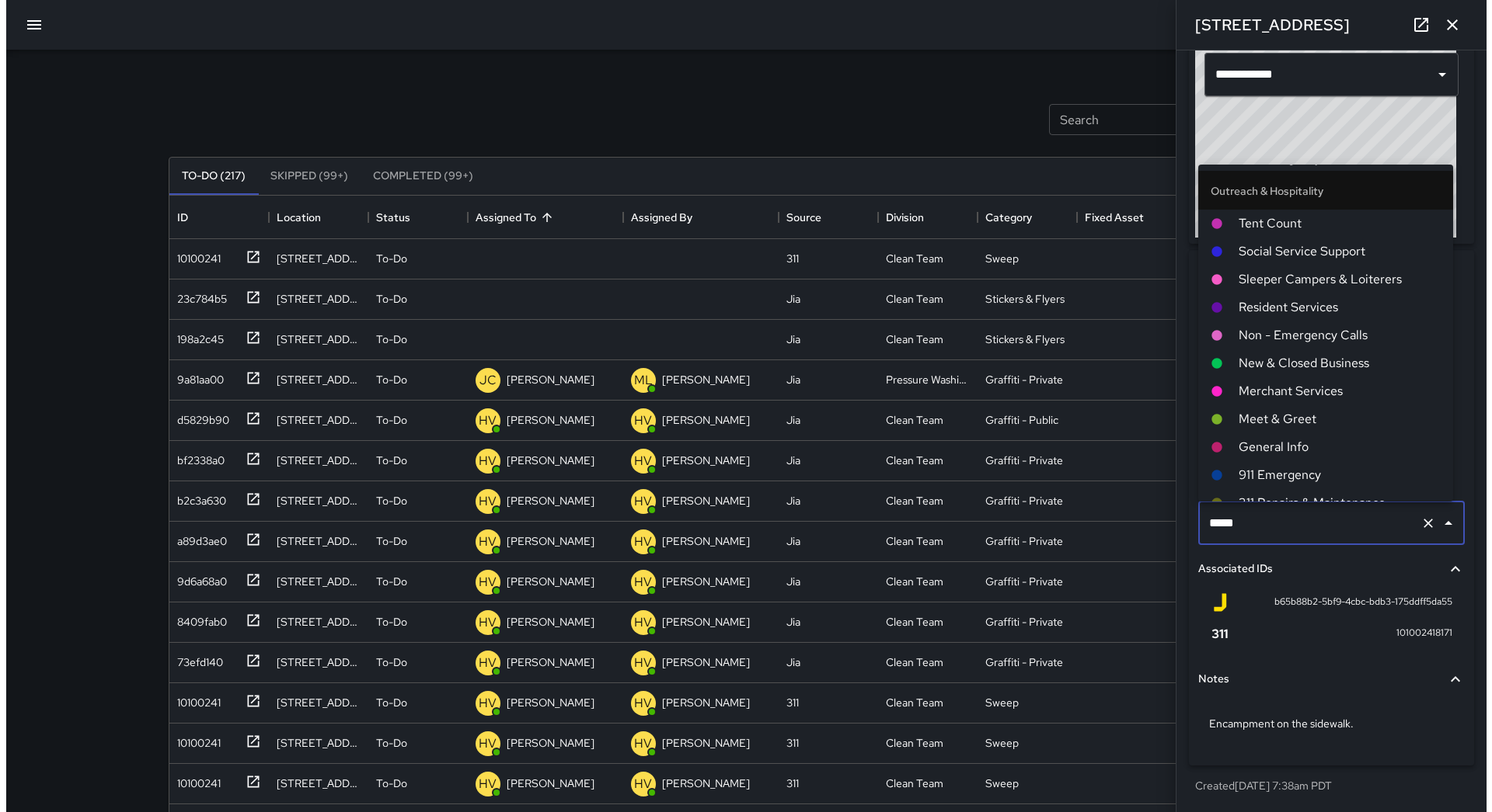
scroll to position [890, 0]
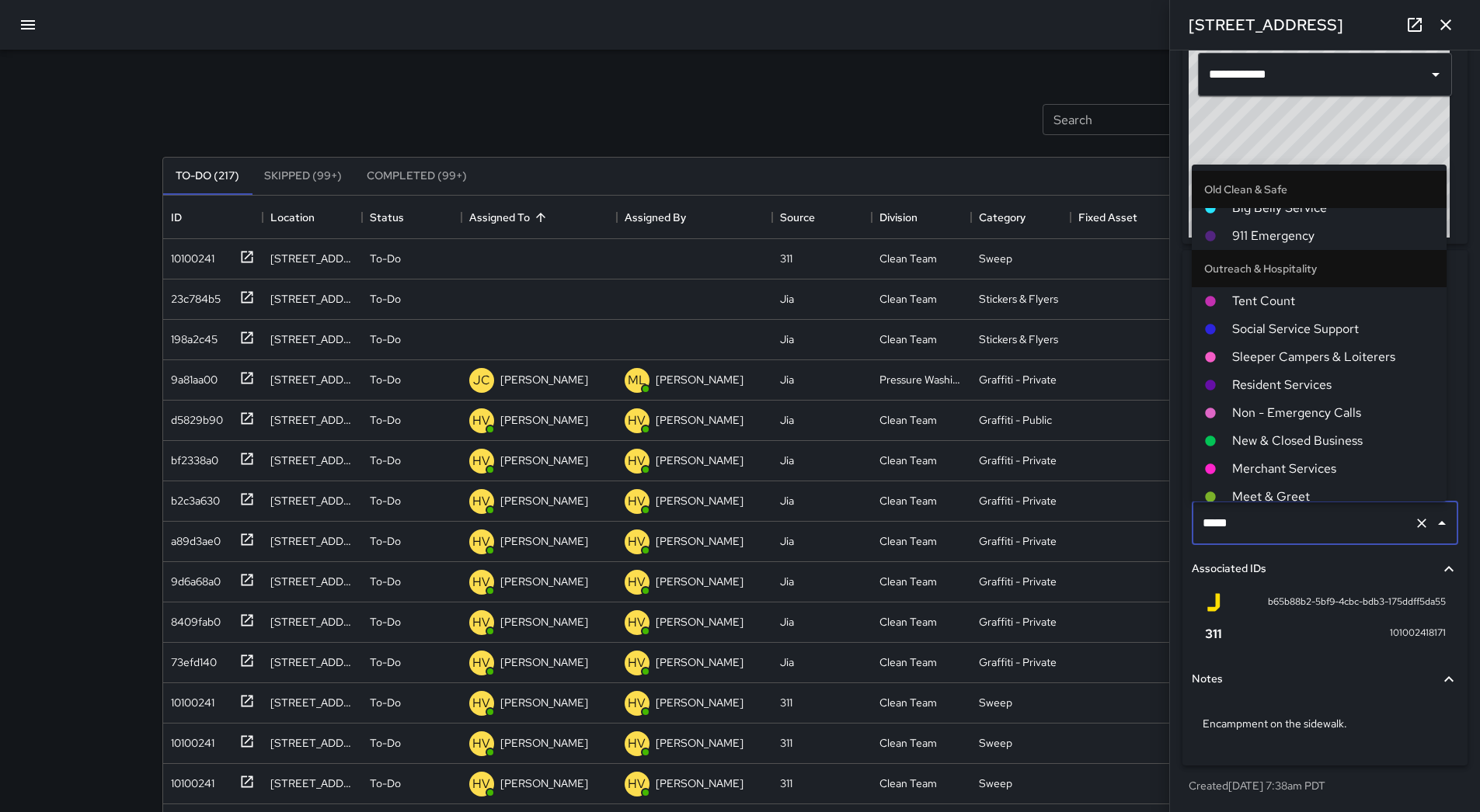
click at [1350, 333] on span "Social Service Support" at bounding box center [1332, 329] width 202 height 19
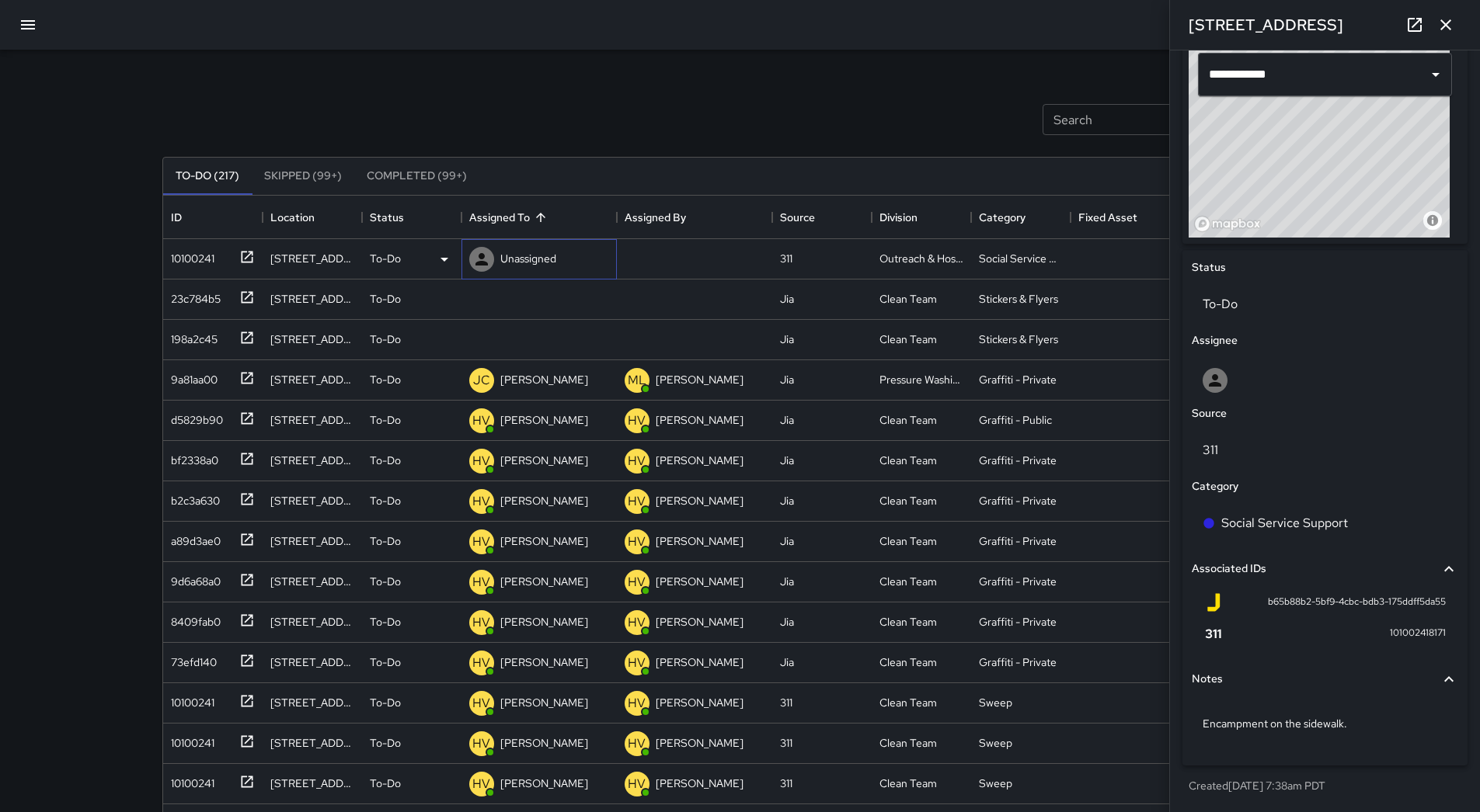
click at [533, 251] on p "Unassigned" at bounding box center [528, 259] width 56 height 15
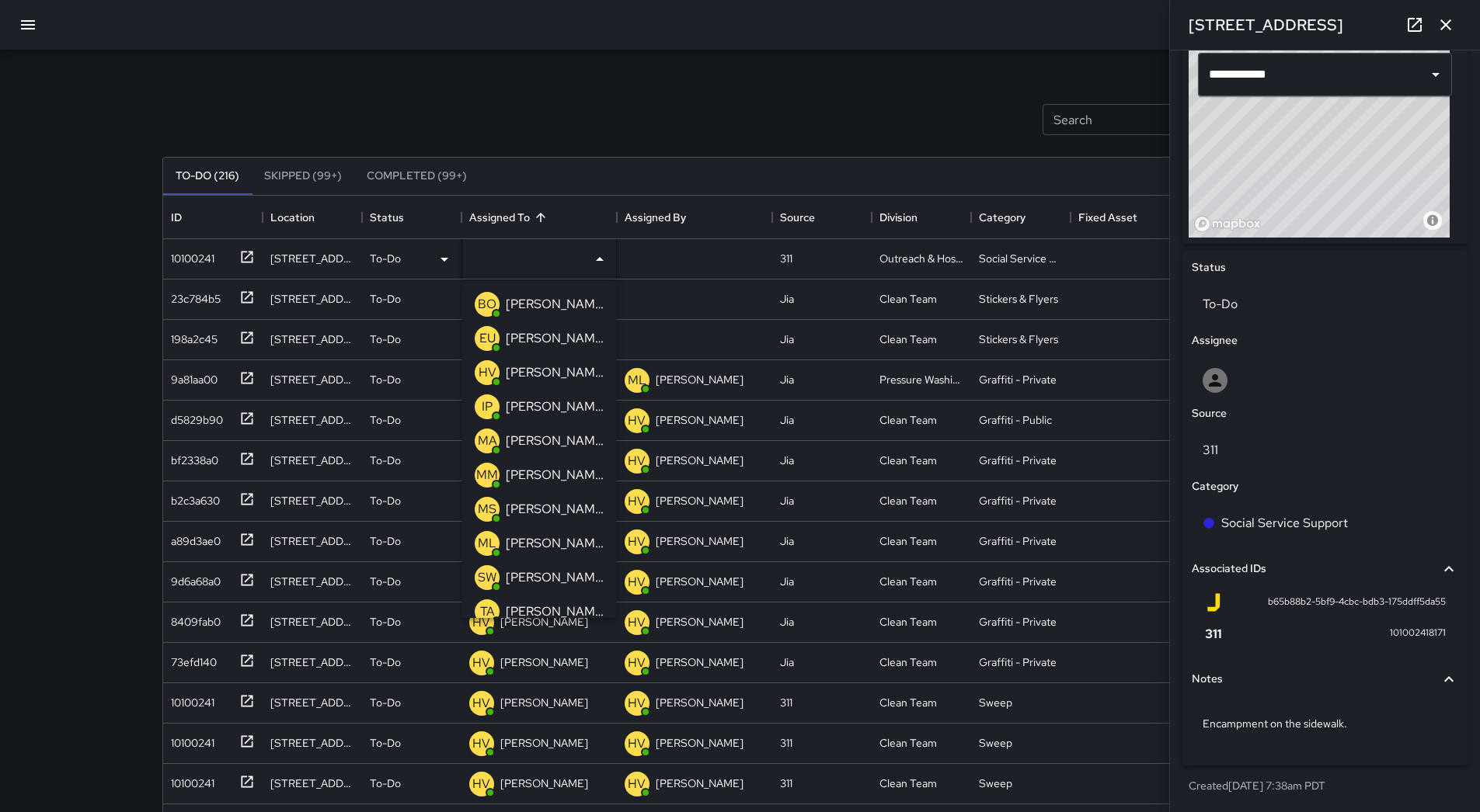
click at [541, 535] on p "[PERSON_NAME]" at bounding box center [554, 543] width 98 height 19
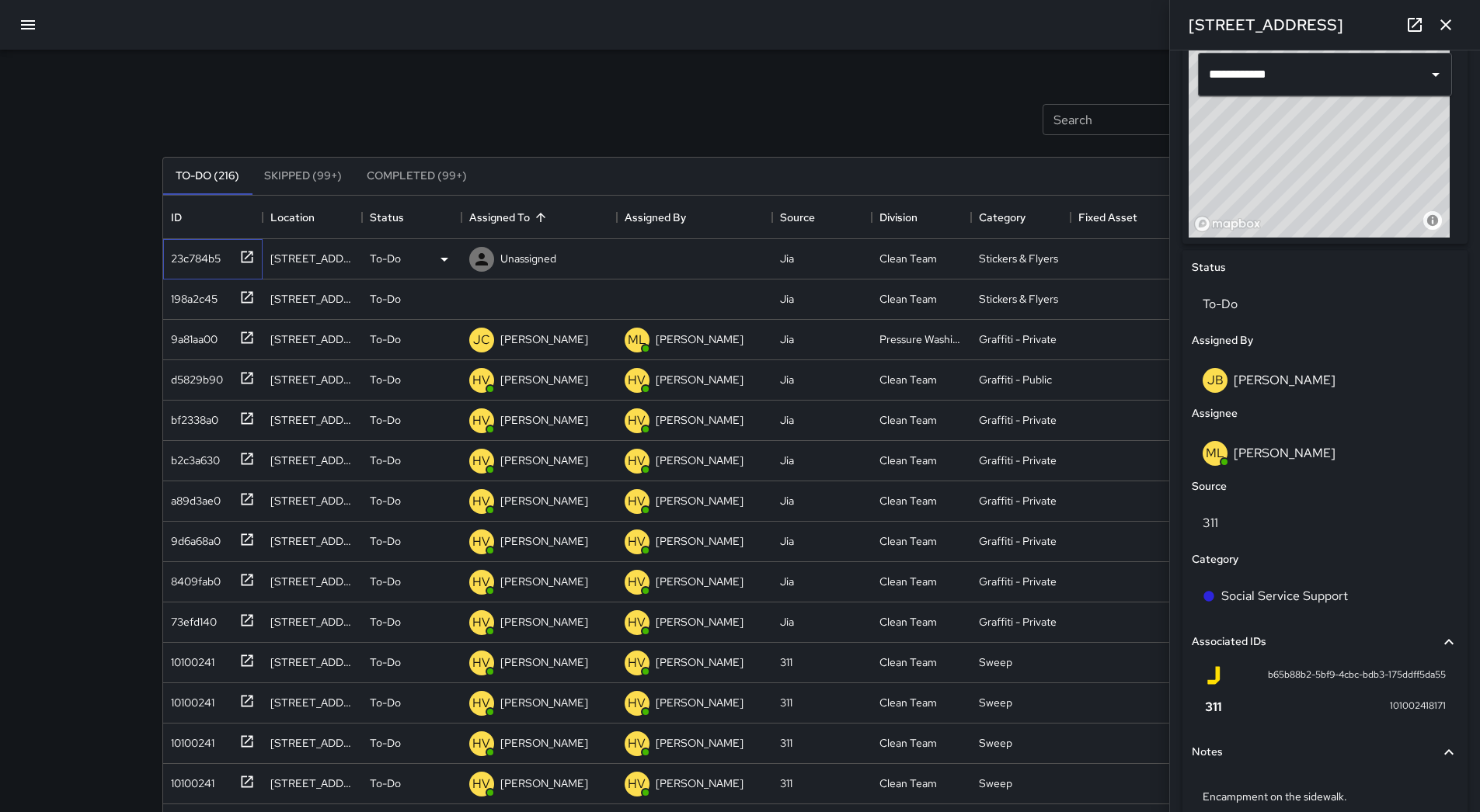
click at [234, 241] on div "23c784b5" at bounding box center [212, 259] width 100 height 41
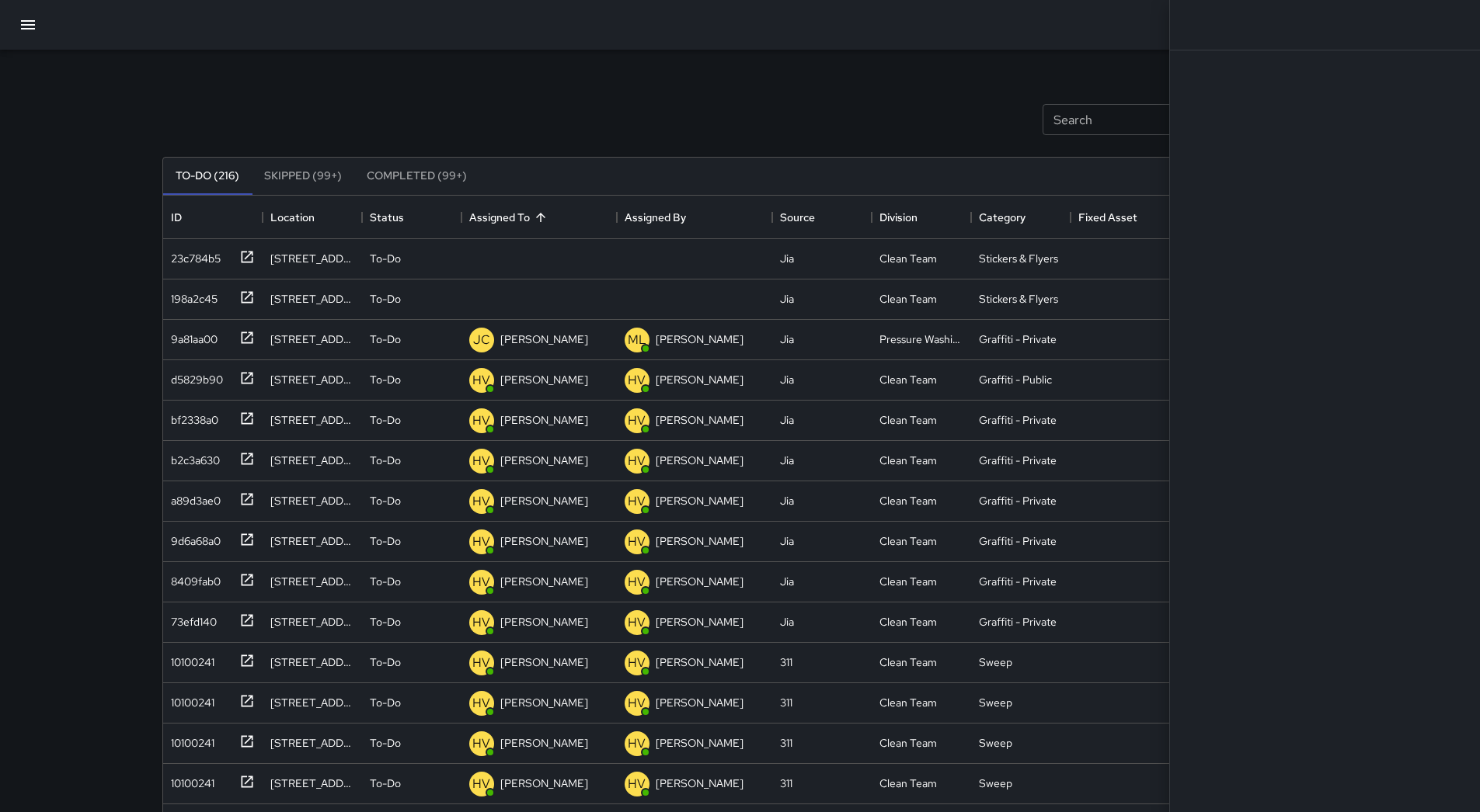
click at [23, 17] on icon "button" at bounding box center [28, 24] width 19 height 19
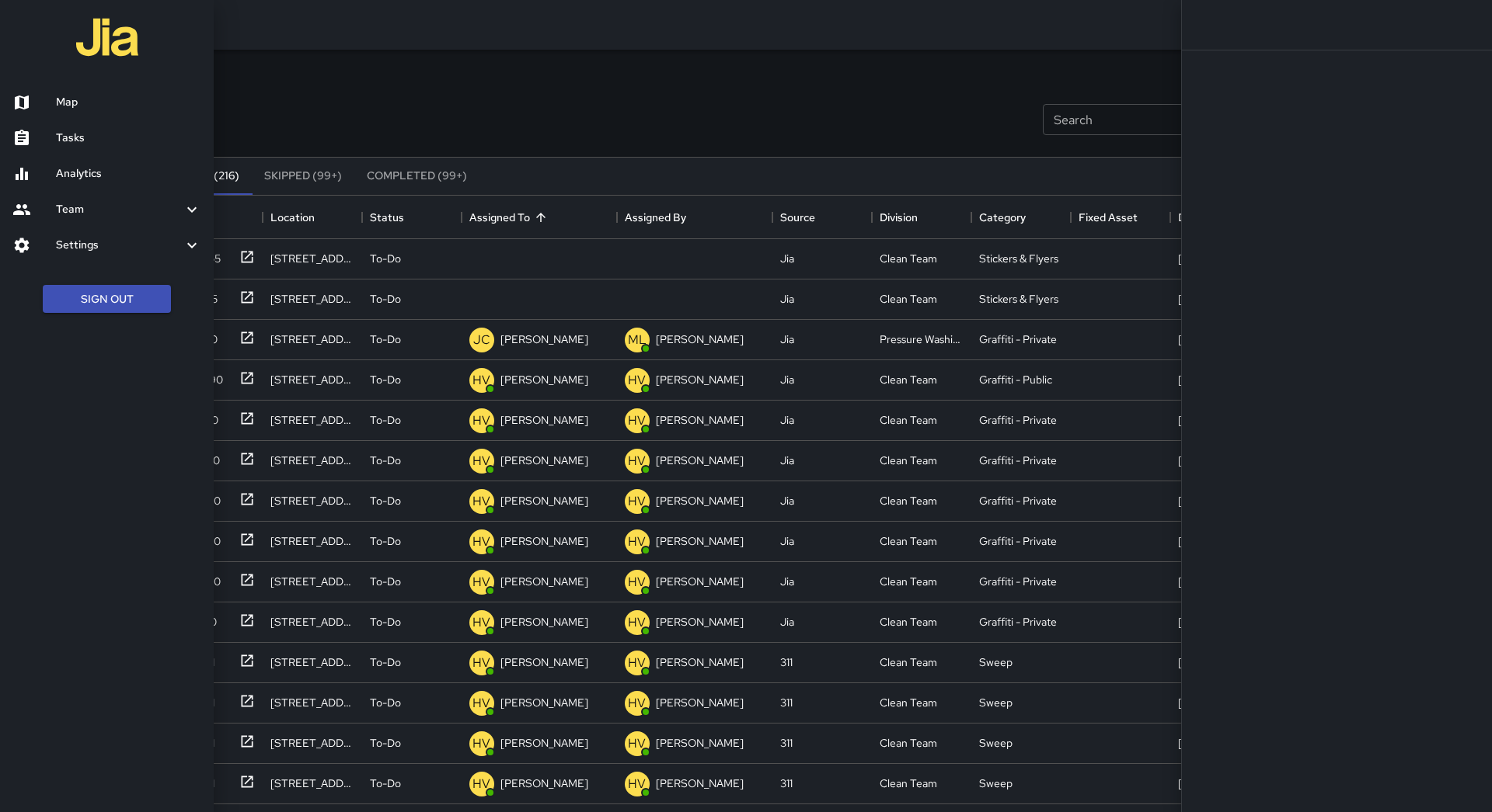
click at [74, 102] on h6 "Map" at bounding box center [128, 102] width 145 height 17
